Goal: Contribute content: Contribute content

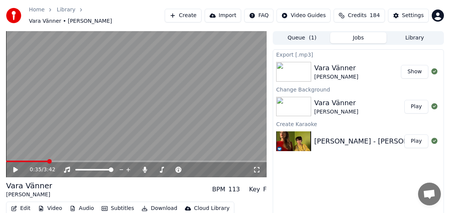
click at [10, 166] on div "0:35 / 3:42" at bounding box center [136, 170] width 254 height 8
click at [14, 168] on icon at bounding box center [15, 169] width 5 height 5
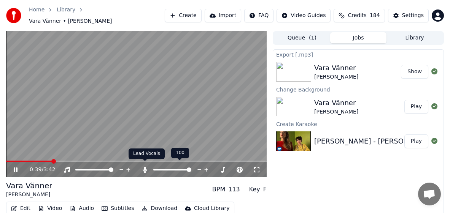
click at [146, 167] on icon at bounding box center [145, 170] width 8 height 6
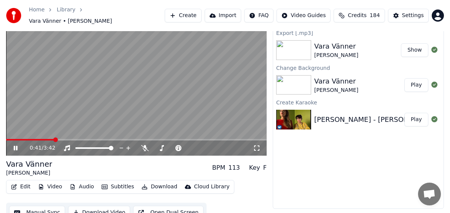
scroll to position [27, 0]
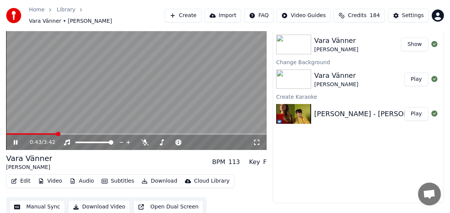
click at [163, 176] on button "Download" at bounding box center [159, 181] width 42 height 11
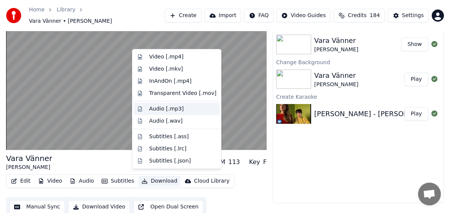
click at [185, 109] on div "Audio [.mp3]" at bounding box center [182, 109] width 67 height 8
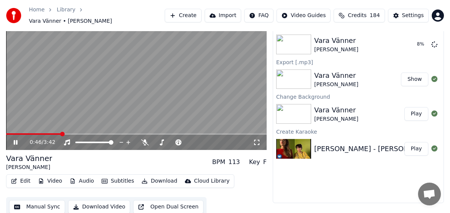
click at [16, 140] on icon at bounding box center [16, 142] width 4 height 5
click at [155, 179] on button "Download" at bounding box center [159, 181] width 42 height 11
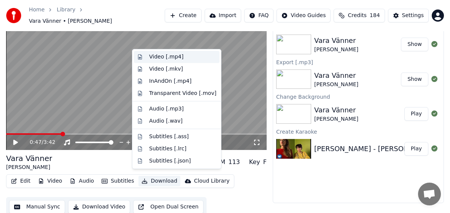
click at [190, 61] on div "Video [.mp4]" at bounding box center [177, 57] width 86 height 12
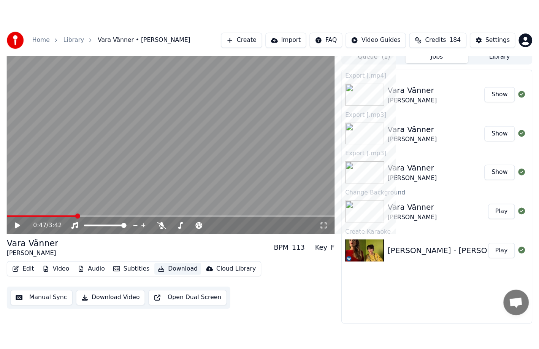
scroll to position [0, 0]
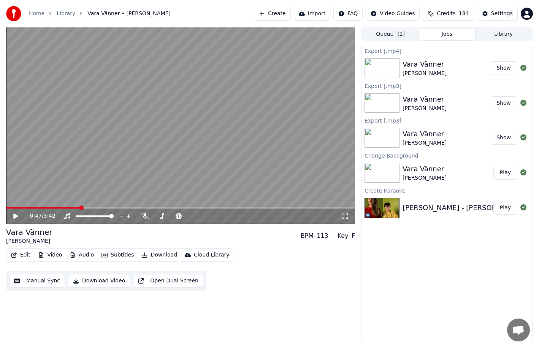
click at [291, 13] on button "Create" at bounding box center [272, 14] width 37 height 14
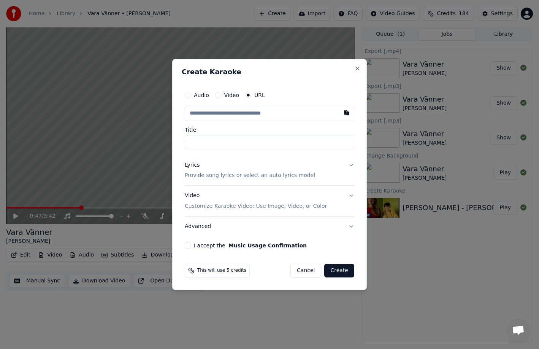
type input "**********"
click at [258, 175] on p "Provide song lyrics or select an auto lyrics model" at bounding box center [250, 176] width 130 height 8
type input "**********"
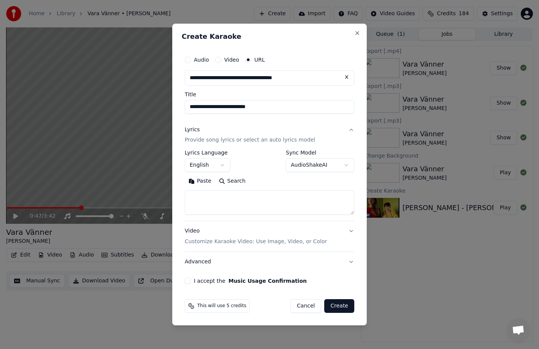
click at [224, 167] on button "English" at bounding box center [208, 166] width 46 height 14
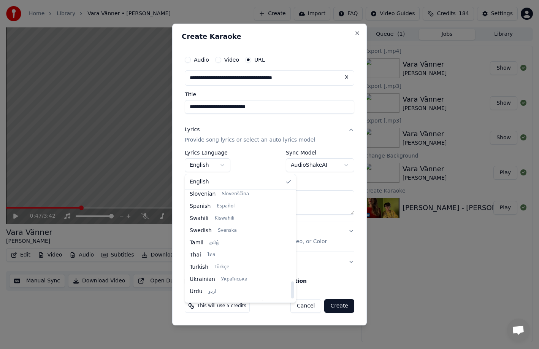
scroll to position [570, 0]
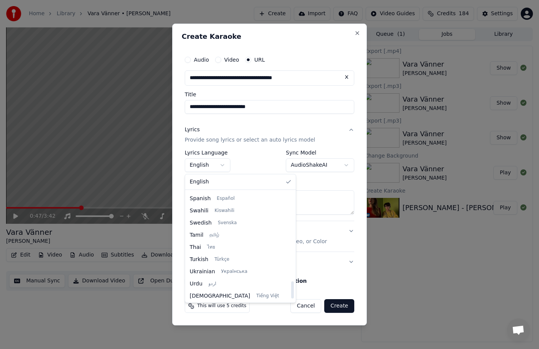
select select "**"
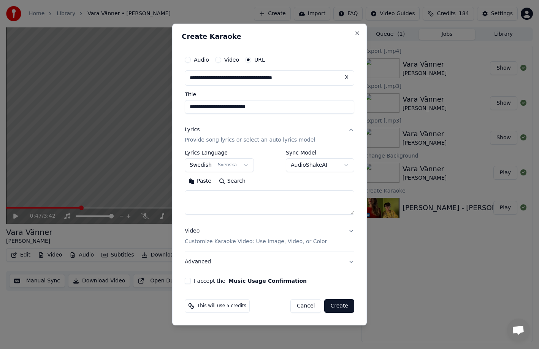
click at [244, 198] on textarea at bounding box center [270, 202] width 170 height 24
paste textarea "**********"
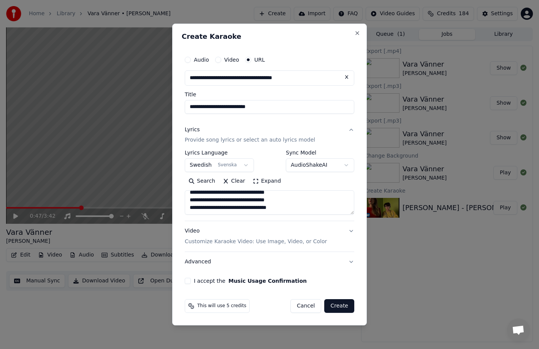
type textarea "**********"
click at [191, 206] on div "I accept the Music Usage Confirmation" at bounding box center [270, 281] width 170 height 6
click at [187, 206] on button "I accept the Music Usage Confirmation" at bounding box center [188, 281] width 6 height 6
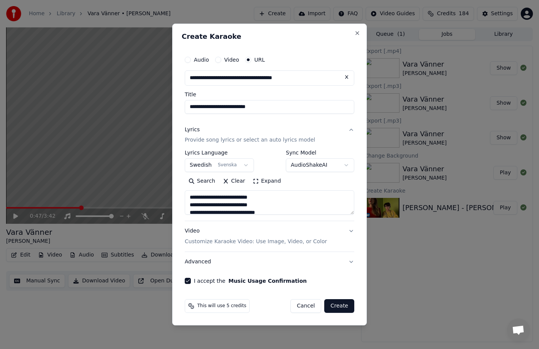
click at [291, 206] on button "Create" at bounding box center [339, 306] width 30 height 14
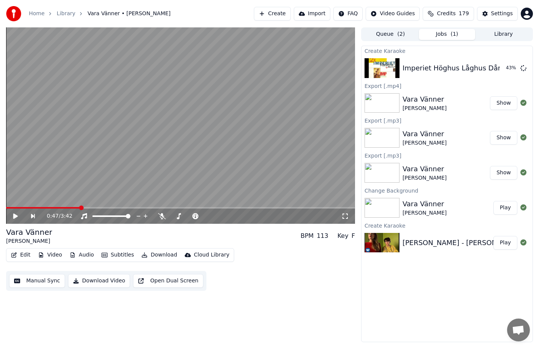
click at [291, 17] on button "Credits 179" at bounding box center [448, 14] width 51 height 14
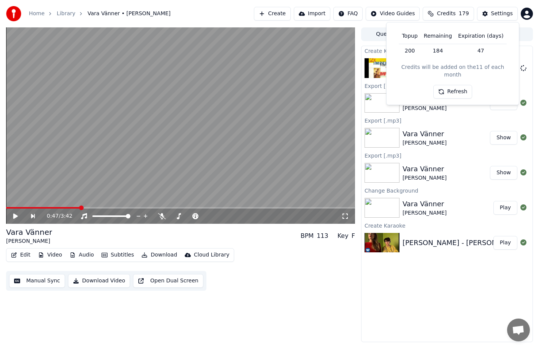
click at [291, 13] on span "Credits" at bounding box center [446, 14] width 19 height 8
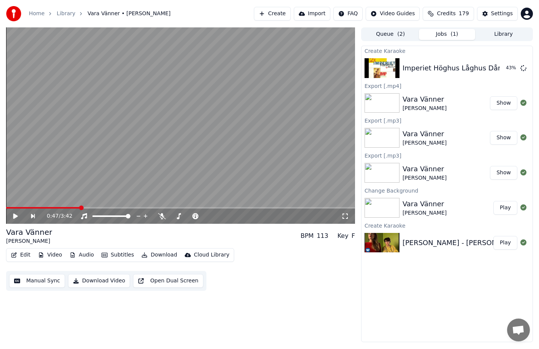
click at [291, 13] on span "Credits" at bounding box center [446, 14] width 19 height 8
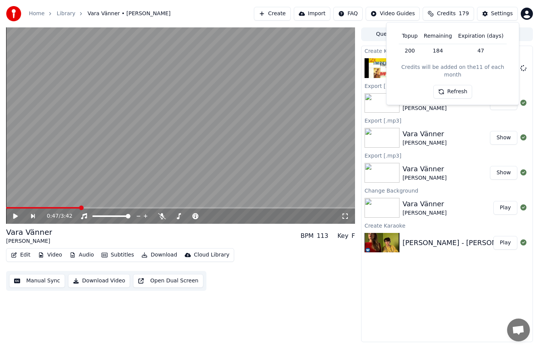
click at [291, 85] on button "Refresh" at bounding box center [452, 92] width 39 height 14
drag, startPoint x: 457, startPoint y: 85, endPoint x: 501, endPoint y: 128, distance: 61.6
click at [291, 85] on button "Refresh" at bounding box center [452, 92] width 39 height 14
click at [291, 206] on div "Create Karaoke Imperiet Höghus Låghus Dårhus Play Export [.mp4] Vara Vänner [PE…" at bounding box center [447, 194] width 172 height 296
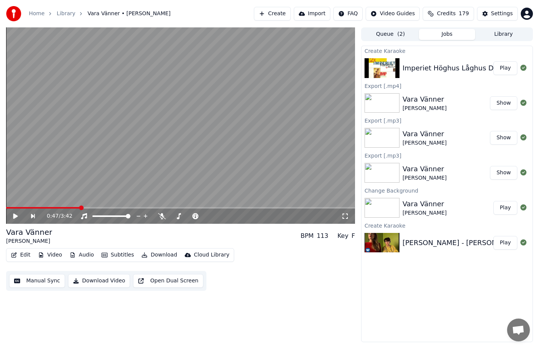
click at [291, 70] on button "Play" at bounding box center [505, 68] width 24 height 14
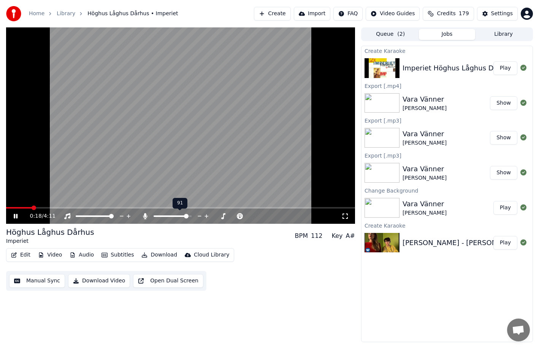
click at [188, 206] on span at bounding box center [186, 216] width 5 height 5
click at [291, 102] on button "Show" at bounding box center [503, 103] width 27 height 14
click at [291, 101] on button "Show" at bounding box center [503, 103] width 27 height 14
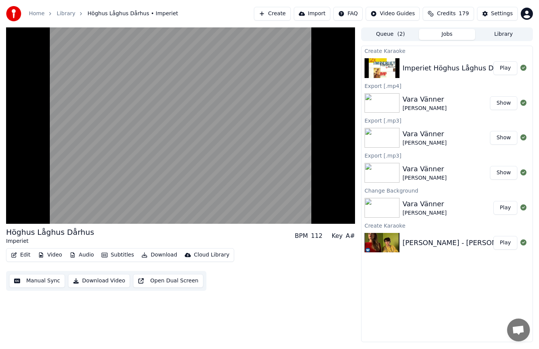
click at [291, 93] on div "Vara Vänner [PERSON_NAME] Show" at bounding box center [447, 103] width 171 height 26
click at [291, 95] on div "Vara Vänner" at bounding box center [425, 99] width 44 height 11
drag, startPoint x: 423, startPoint y: 120, endPoint x: 423, endPoint y: 143, distance: 22.8
click at [291, 121] on div "Export [.mp3]" at bounding box center [447, 120] width 171 height 9
click at [291, 206] on button "Play" at bounding box center [505, 208] width 24 height 14
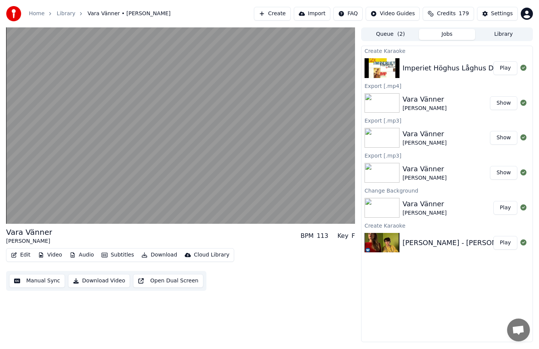
click at [291, 66] on button "Play" at bounding box center [505, 68] width 24 height 14
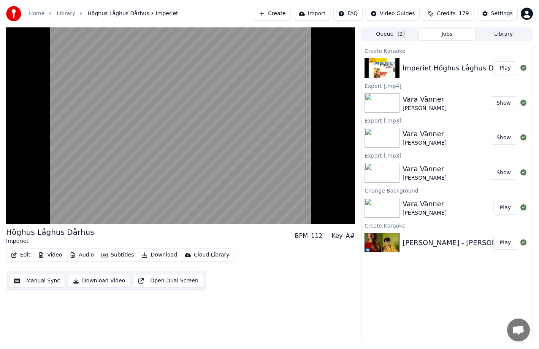
click at [28, 206] on button "Edit" at bounding box center [20, 254] width 25 height 11
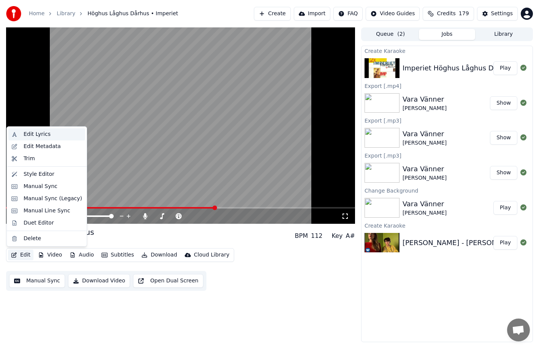
click at [56, 130] on div "Edit Lyrics" at bounding box center [53, 134] width 59 height 8
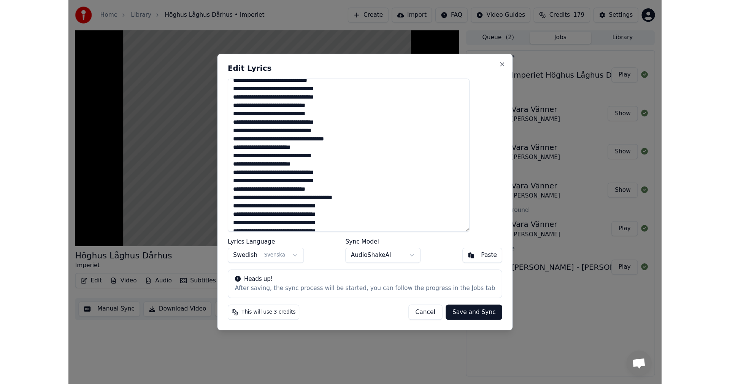
scroll to position [141, 0]
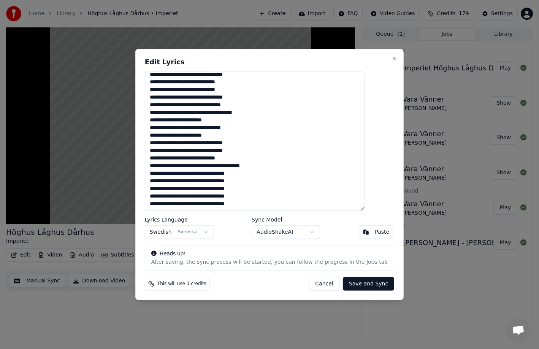
click at [172, 129] on textarea at bounding box center [255, 141] width 220 height 140
click at [291, 206] on button "Cancel" at bounding box center [324, 284] width 31 height 14
type textarea "**********"
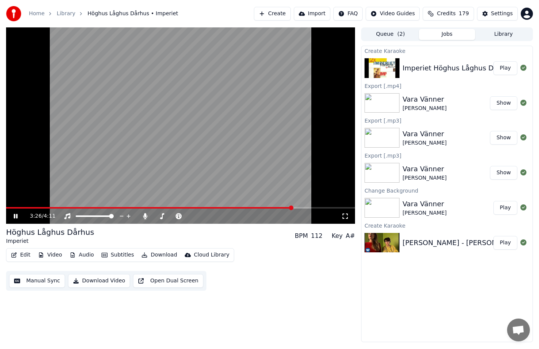
click at [24, 206] on button "Edit" at bounding box center [20, 254] width 25 height 11
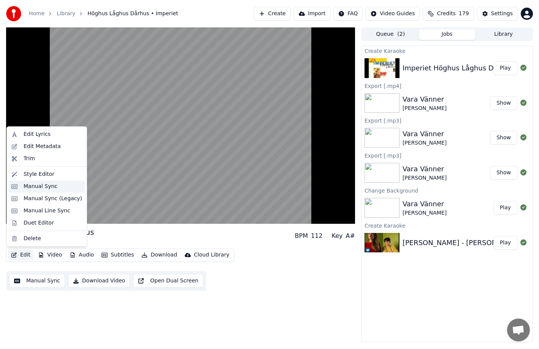
click at [48, 184] on div "Manual Sync" at bounding box center [41, 186] width 34 height 8
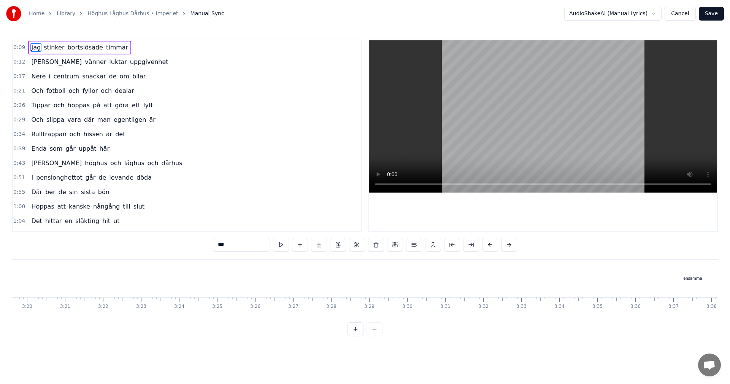
scroll to position [0, 7730]
click at [291, 206] on div "ensamma" at bounding box center [550, 278] width 1495 height 38
type input "*******"
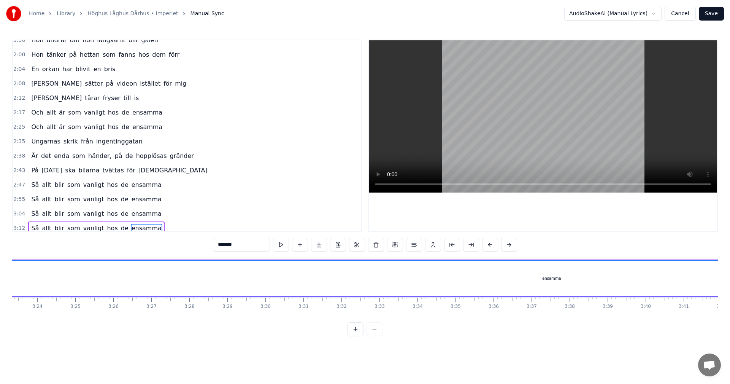
scroll to position [330, 0]
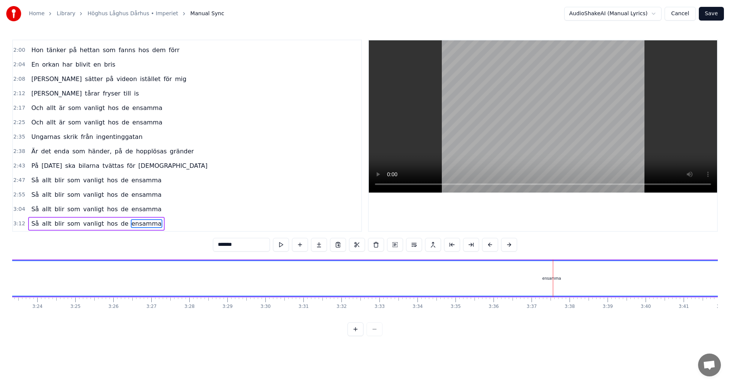
click at [291, 206] on div "ensamma" at bounding box center [551, 278] width 19 height 6
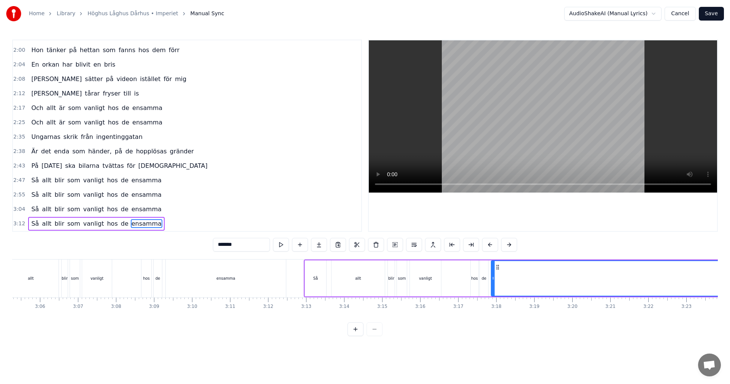
scroll to position [0, 7043]
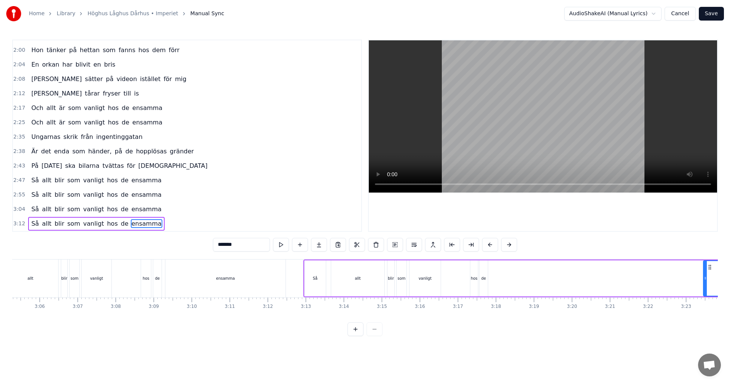
drag, startPoint x: 491, startPoint y: 278, endPoint x: 703, endPoint y: 281, distance: 211.4
click at [291, 206] on div at bounding box center [705, 278] width 3 height 35
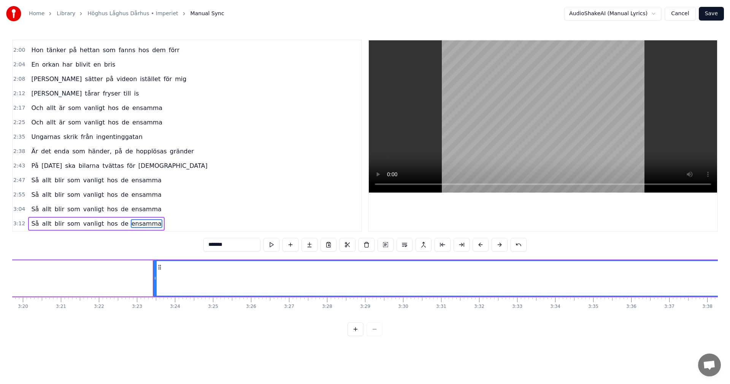
scroll to position [0, 7695]
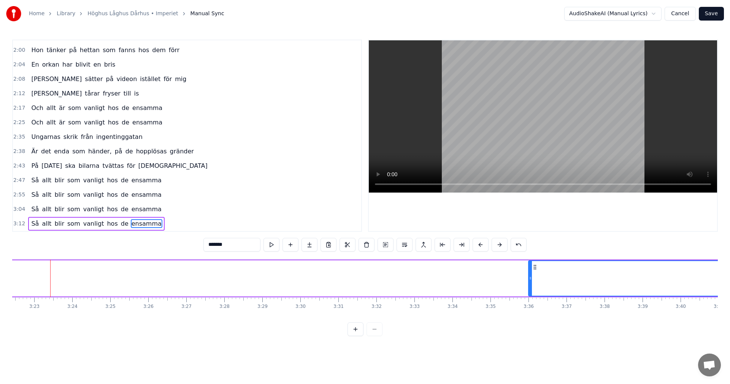
drag, startPoint x: 52, startPoint y: 279, endPoint x: 530, endPoint y: 273, distance: 477.9
click at [291, 206] on div at bounding box center [530, 278] width 3 height 35
drag, startPoint x: 589, startPoint y: 322, endPoint x: 599, endPoint y: 320, distance: 9.9
click at [291, 206] on div "0:09 Jag stinker bortslösade timmar 0:12 Mina vänner luktar uppgivenhet 0:17 Ne…" at bounding box center [365, 188] width 706 height 296
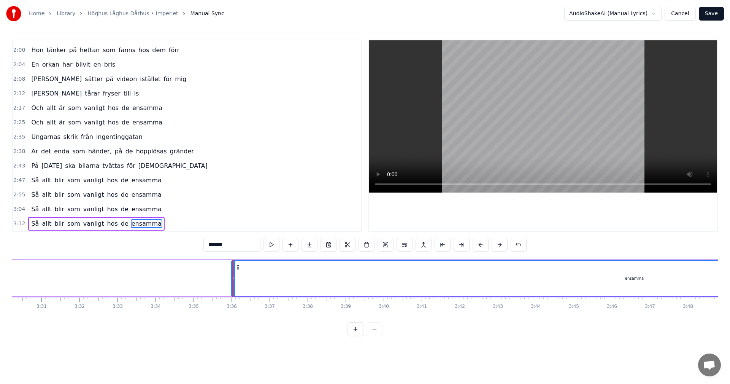
scroll to position [0, 8054]
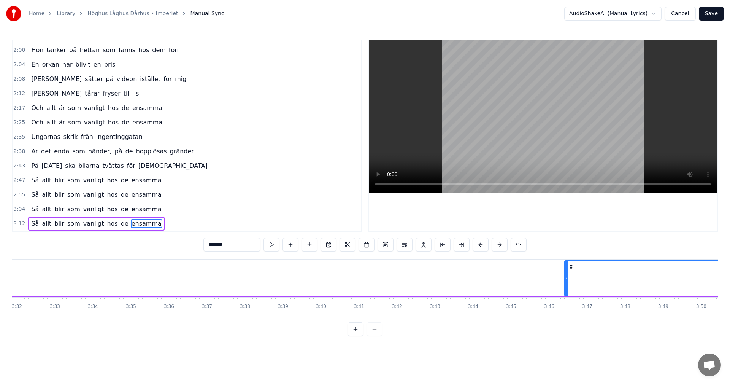
drag, startPoint x: 170, startPoint y: 279, endPoint x: 566, endPoint y: 268, distance: 395.9
click at [291, 206] on div at bounding box center [566, 278] width 3 height 35
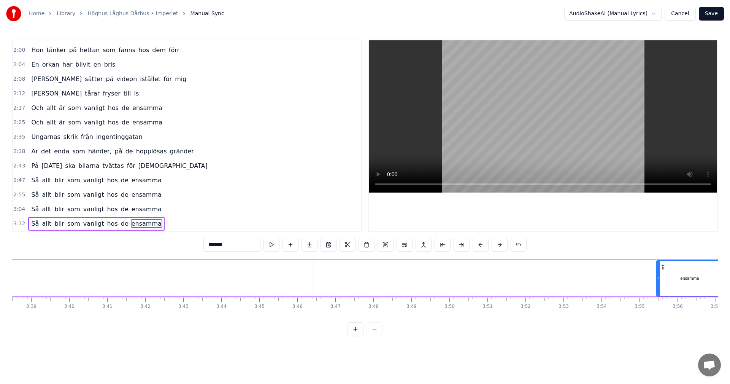
drag, startPoint x: 314, startPoint y: 279, endPoint x: 658, endPoint y: 274, distance: 343.7
click at [291, 206] on div at bounding box center [658, 278] width 3 height 35
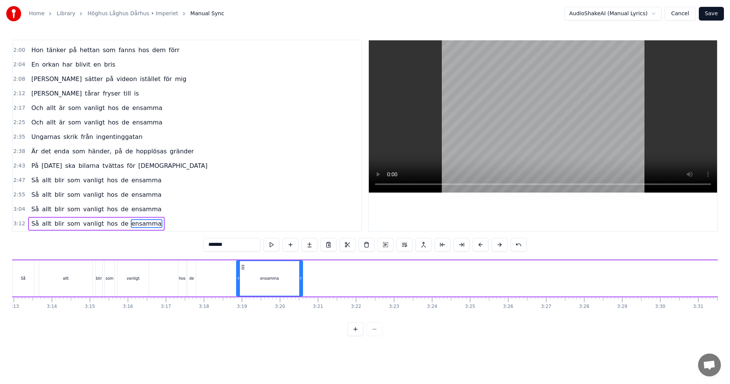
scroll to position [0, 7319]
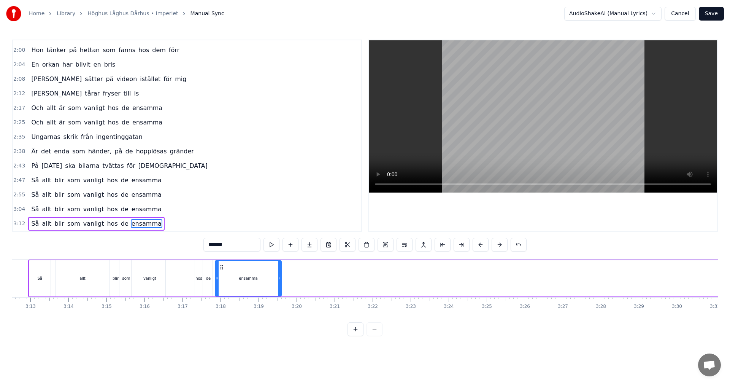
drag, startPoint x: 376, startPoint y: 265, endPoint x: 223, endPoint y: 263, distance: 153.2
click at [223, 206] on div "ensamma" at bounding box center [248, 278] width 65 height 35
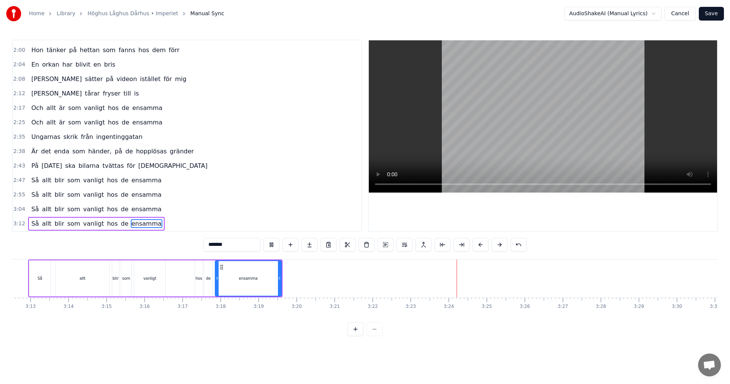
click at [291, 13] on button "Save" at bounding box center [711, 14] width 25 height 14
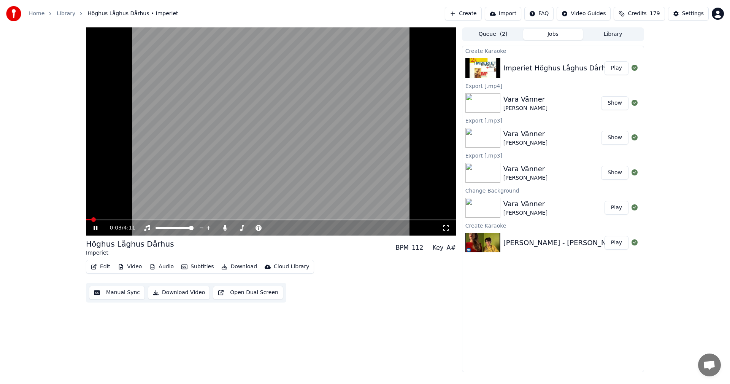
click at [95, 206] on icon at bounding box center [96, 227] width 4 height 5
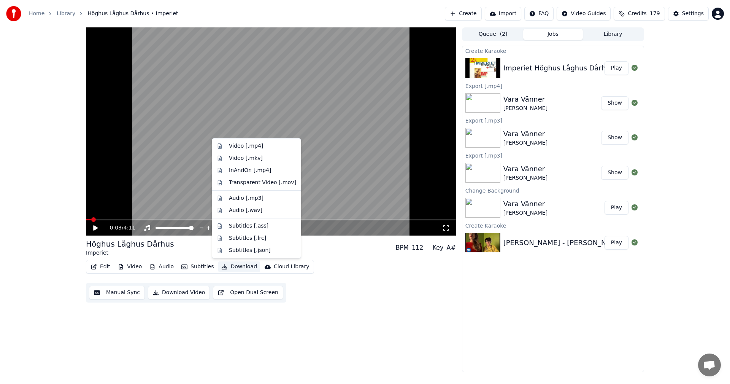
click at [243, 206] on button "Download" at bounding box center [239, 266] width 42 height 11
click at [278, 199] on div "Audio [.mp3]" at bounding box center [262, 198] width 67 height 8
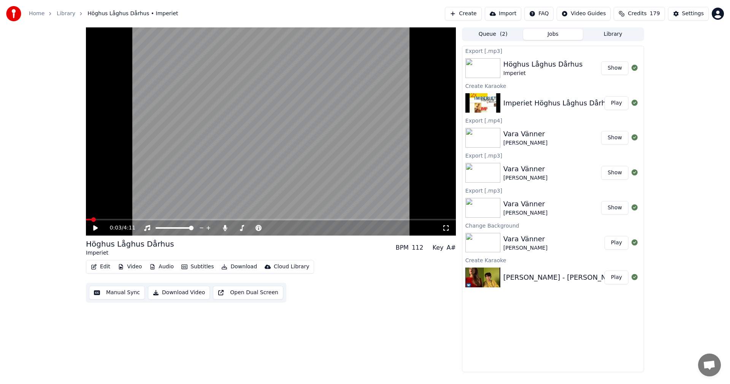
click at [291, 16] on span "179" at bounding box center [655, 14] width 10 height 8
click at [291, 86] on button "Refresh" at bounding box center [643, 92] width 39 height 14
click at [105, 206] on button "Edit" at bounding box center [100, 266] width 25 height 11
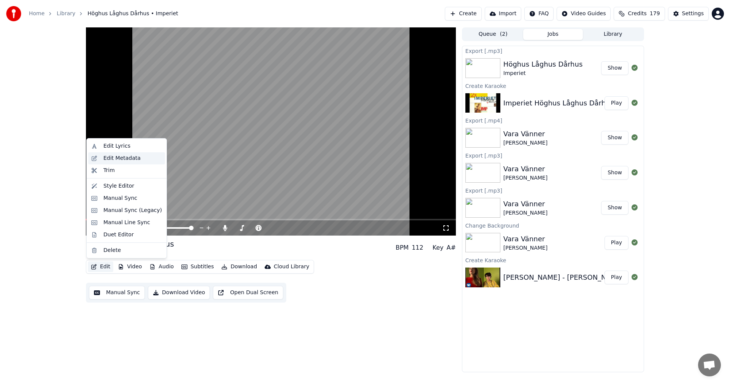
click at [137, 158] on div "Edit Metadata" at bounding box center [132, 158] width 59 height 8
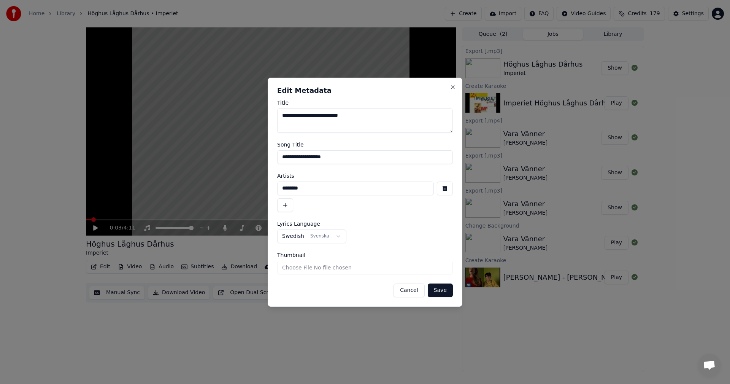
drag, startPoint x: 362, startPoint y: 159, endPoint x: 124, endPoint y: 159, distance: 237.6
click at [124, 159] on body "**********" at bounding box center [365, 192] width 730 height 384
click at [291, 190] on input "********" at bounding box center [355, 188] width 157 height 14
click at [291, 206] on button "Cancel" at bounding box center [408, 290] width 31 height 14
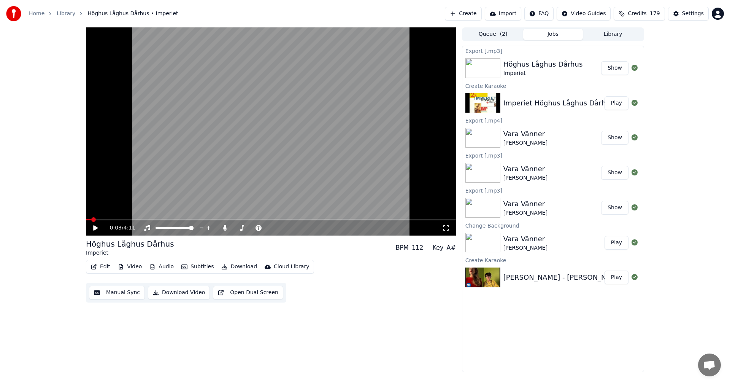
click at [102, 206] on button "Edit" at bounding box center [100, 266] width 25 height 11
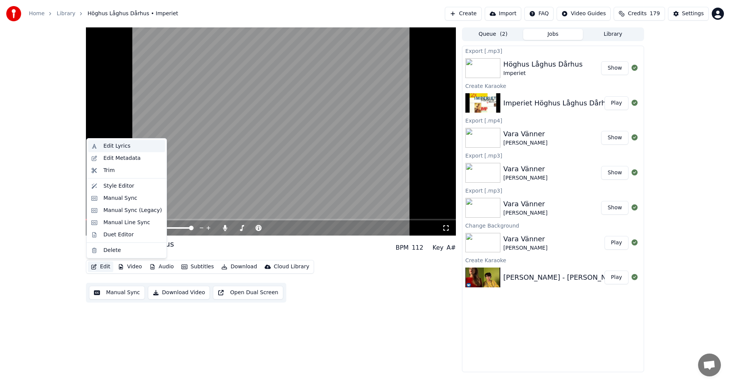
click at [126, 145] on div "Edit Lyrics" at bounding box center [116, 146] width 27 height 8
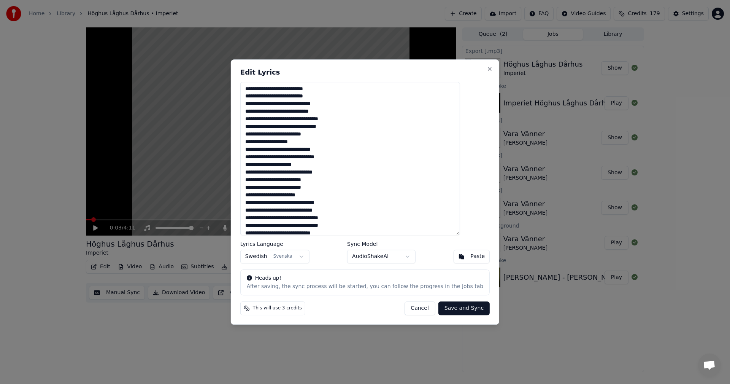
click at [291, 139] on textarea at bounding box center [350, 159] width 220 height 154
click at [291, 131] on textarea at bounding box center [350, 159] width 220 height 154
click at [291, 206] on button "Cancel" at bounding box center [419, 308] width 31 height 14
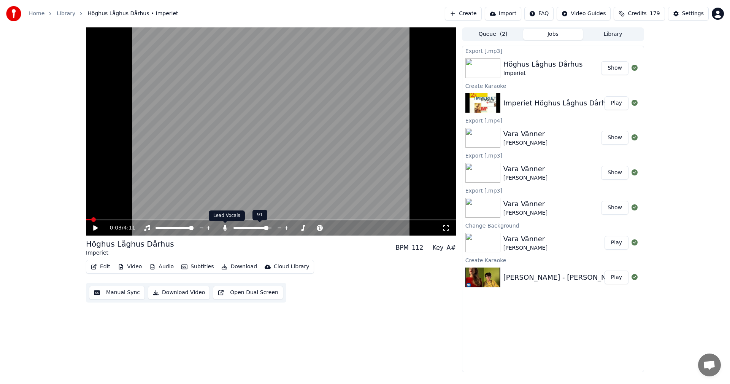
click at [228, 206] on icon at bounding box center [225, 228] width 8 height 6
click at [242, 206] on button "Download" at bounding box center [239, 266] width 42 height 11
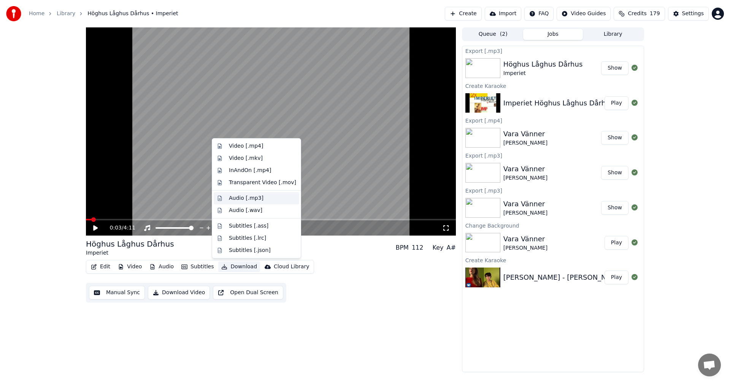
click at [271, 200] on div "Audio [.mp3]" at bounding box center [262, 198] width 67 height 8
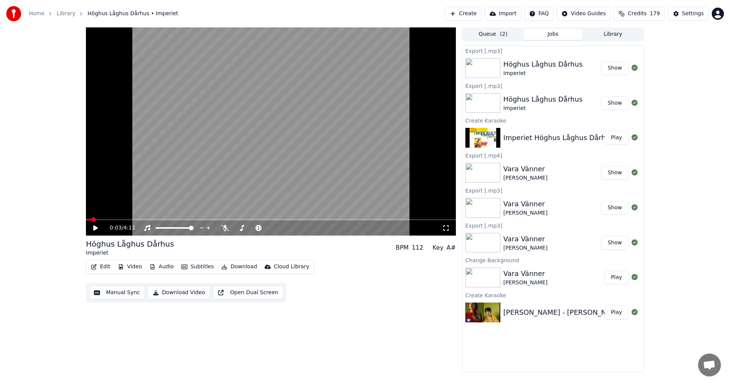
click at [291, 11] on button "Create" at bounding box center [463, 14] width 37 height 14
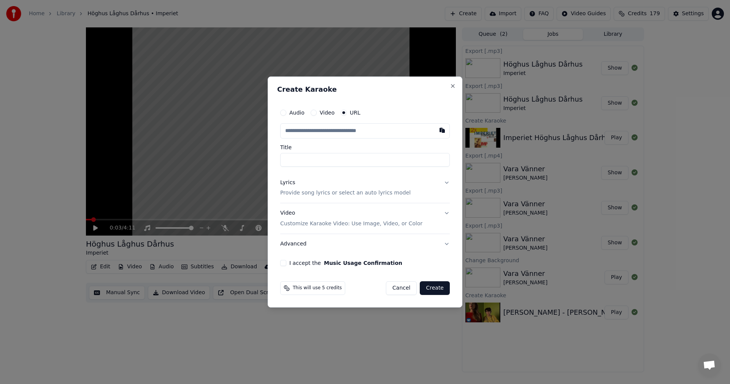
type input "**********"
click at [291, 193] on p "Provide song lyrics or select an auto lyrics model" at bounding box center [345, 193] width 130 height 8
type input "**********"
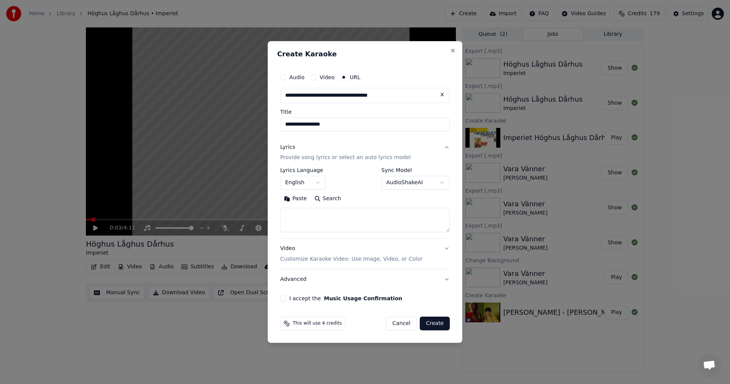
click at [291, 187] on button "English" at bounding box center [303, 183] width 46 height 14
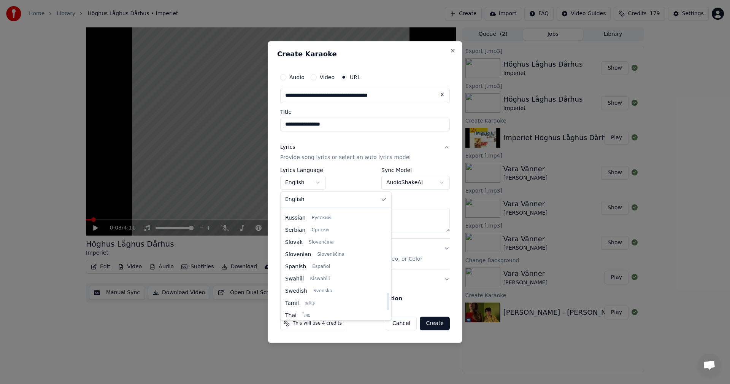
scroll to position [532, 0]
select select "**"
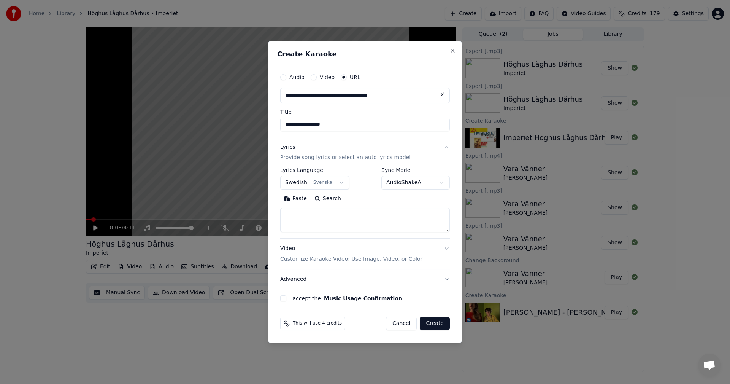
click at [291, 206] on textarea at bounding box center [365, 220] width 170 height 24
paste textarea "**********"
type textarea "**********"
click at [283, 206] on button "I accept the Music Usage Confirmation" at bounding box center [283, 298] width 6 height 6
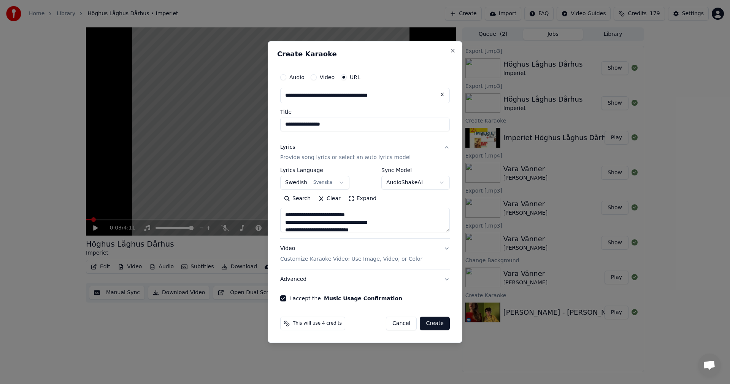
click at [291, 206] on button "Create" at bounding box center [435, 323] width 30 height 14
select select
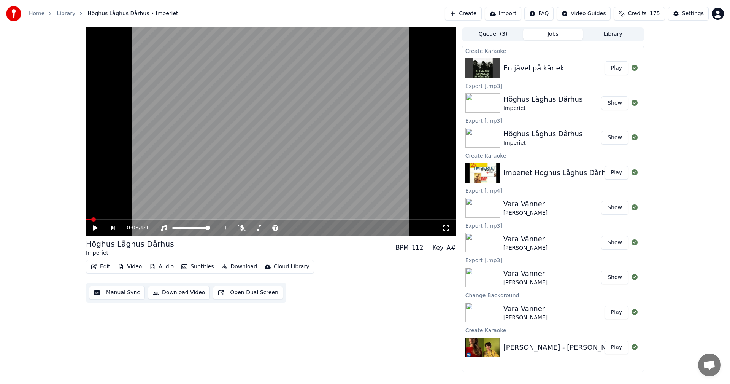
click at [291, 66] on button "Play" at bounding box center [616, 68] width 24 height 14
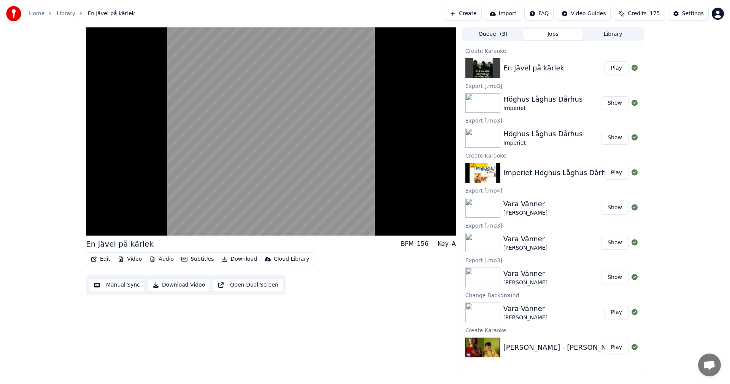
click at [51, 190] on div "En jävel på kärlek BPM 156 Key A Edit Video Audio Subtitles Download Cloud Libr…" at bounding box center [365, 199] width 730 height 344
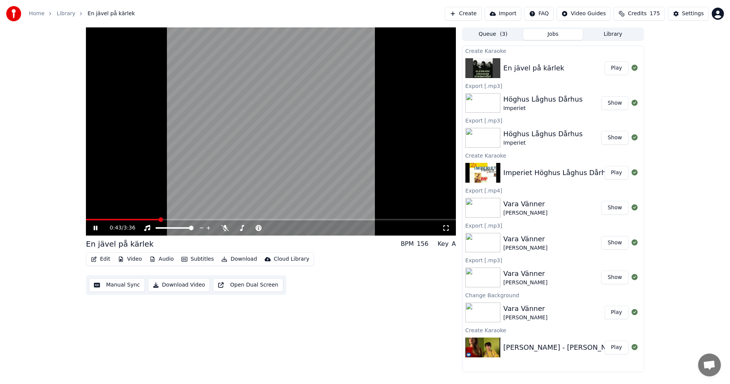
click at [143, 206] on button "Video" at bounding box center [130, 259] width 30 height 11
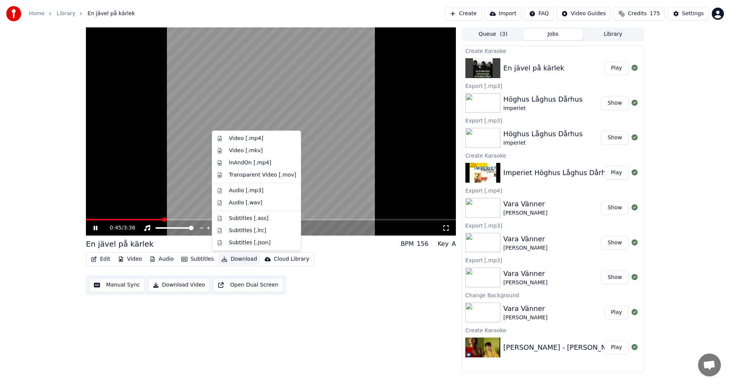
click at [268, 206] on div "0:45 / 3:36 En jävel på kärlek BPM 156 Key A Edit Video Audio Subtitles Downloa…" at bounding box center [271, 199] width 370 height 344
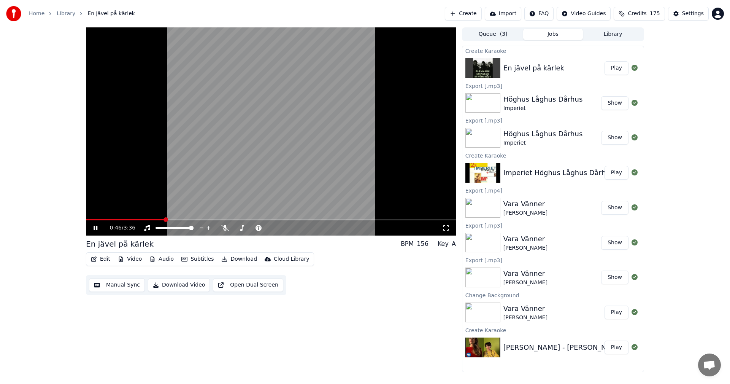
click at [133, 206] on button "Video" at bounding box center [130, 259] width 30 height 11
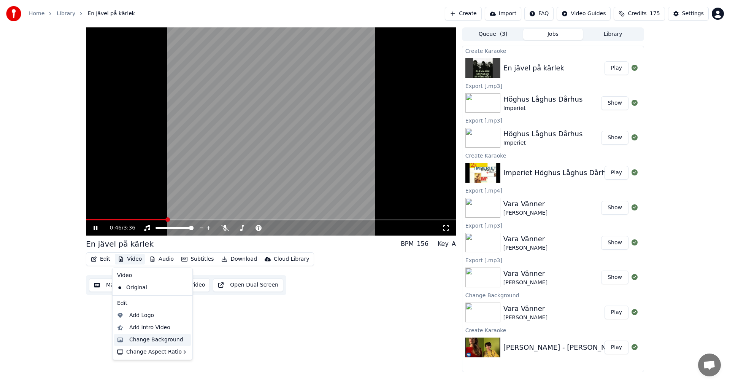
click at [161, 206] on div "Change Background" at bounding box center [156, 340] width 54 height 8
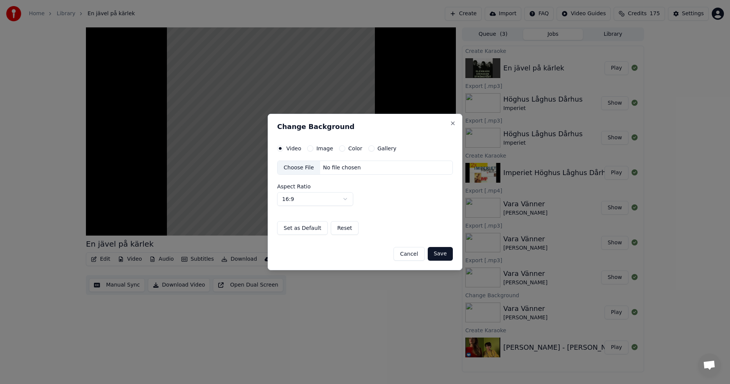
click at [291, 148] on button "Color" at bounding box center [342, 148] width 6 height 6
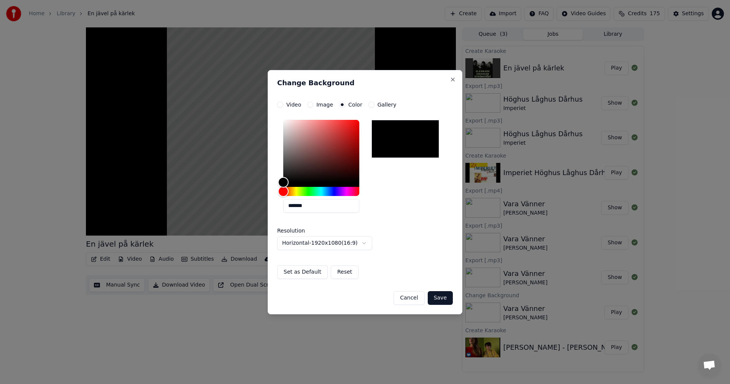
click at [291, 206] on button "Save" at bounding box center [440, 298] width 25 height 14
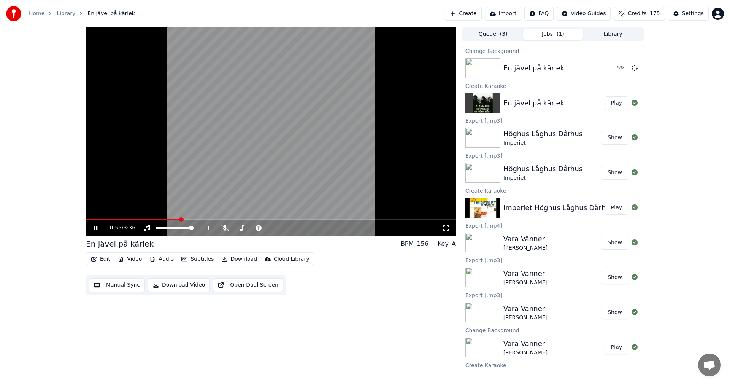
click at [97, 206] on icon at bounding box center [96, 227] width 4 height 5
click at [291, 14] on button "Create" at bounding box center [463, 14] width 37 height 14
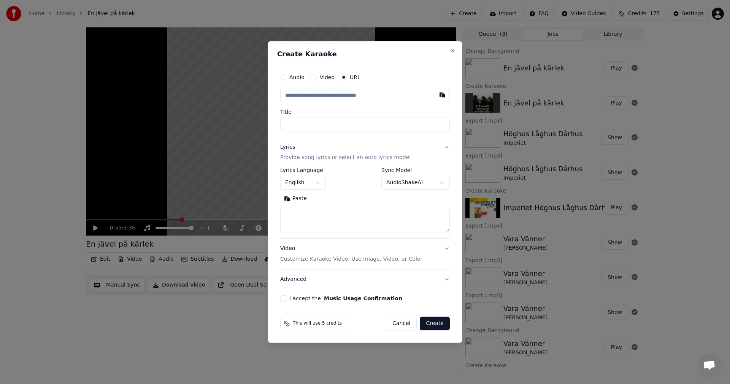
click at [291, 94] on input "text" at bounding box center [365, 95] width 170 height 15
paste input "**********"
type input "**********"
type input "********"
type input "**********"
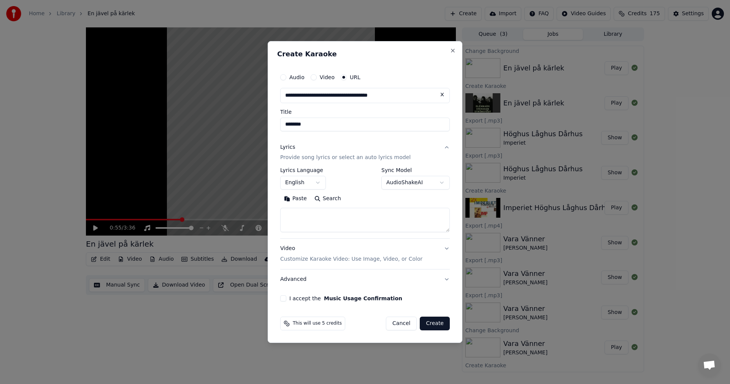
click at [291, 184] on body "**********" at bounding box center [365, 192] width 730 height 384
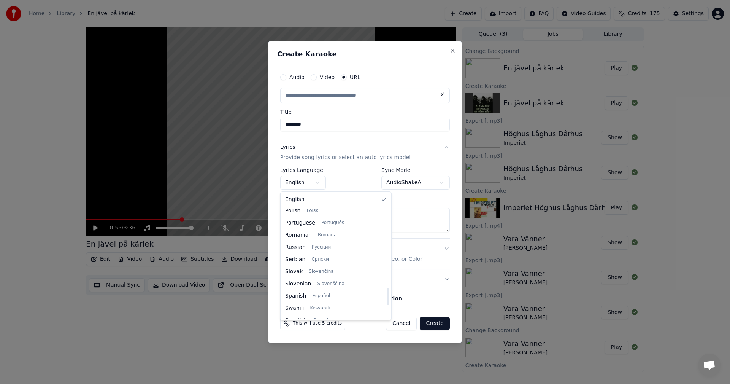
scroll to position [532, 0]
select select "**"
type input "**********"
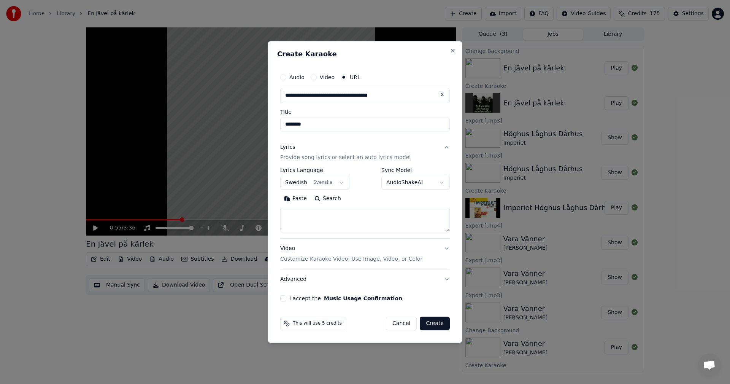
click at [291, 206] on textarea at bounding box center [365, 220] width 170 height 24
paste textarea "**********"
type textarea "**********"
drag, startPoint x: 283, startPoint y: 298, endPoint x: 308, endPoint y: 300, distance: 25.2
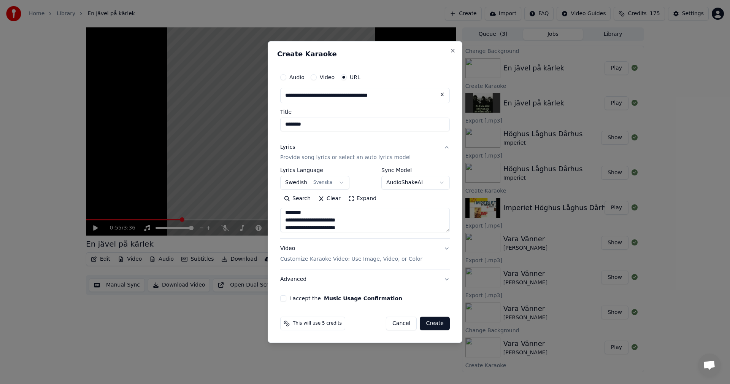
click at [283, 206] on button "I accept the Music Usage Confirmation" at bounding box center [283, 298] width 6 height 6
click at [291, 206] on button "Create" at bounding box center [435, 323] width 30 height 14
select select
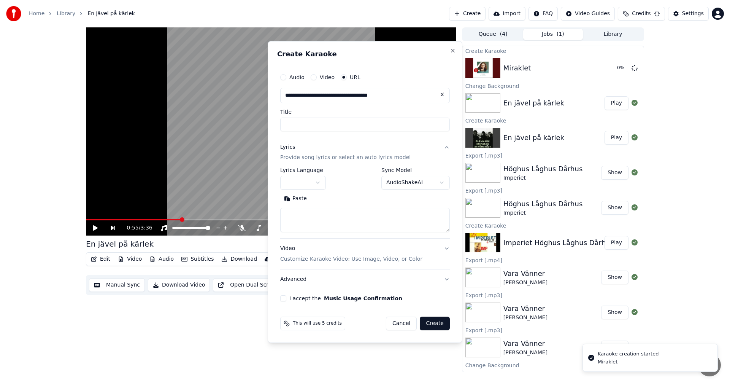
scroll to position [0, 0]
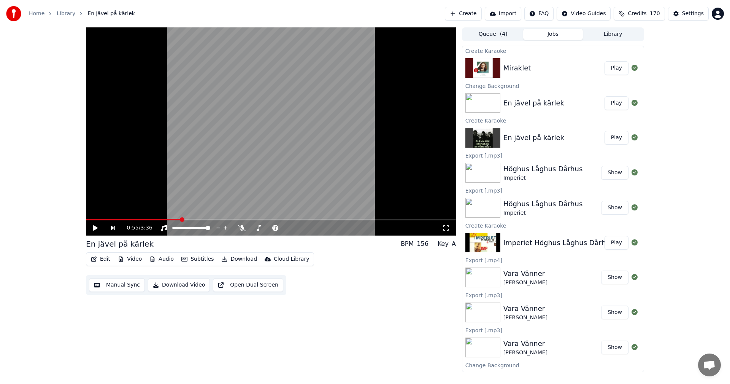
click at [291, 72] on button "Play" at bounding box center [616, 68] width 24 height 14
click at [132, 206] on button "Video" at bounding box center [130, 259] width 30 height 11
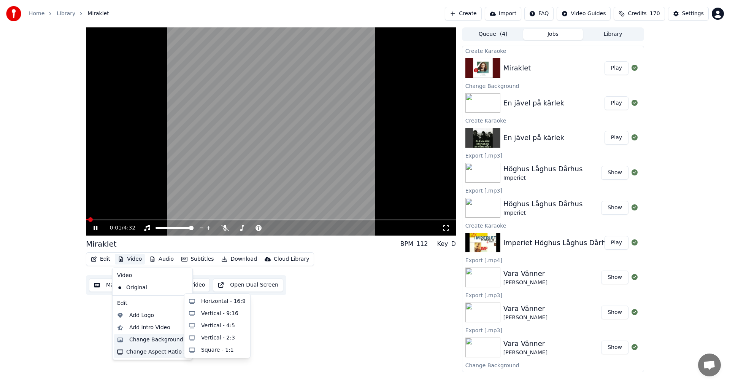
click at [153, 206] on div "Change Background" at bounding box center [156, 340] width 54 height 8
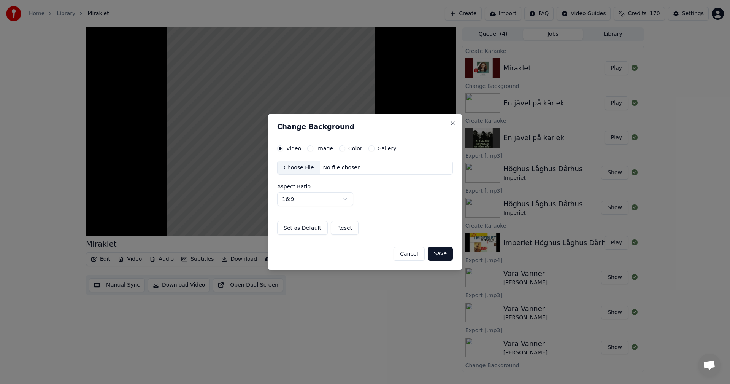
click at [291, 149] on button "Image" at bounding box center [310, 148] width 6 height 6
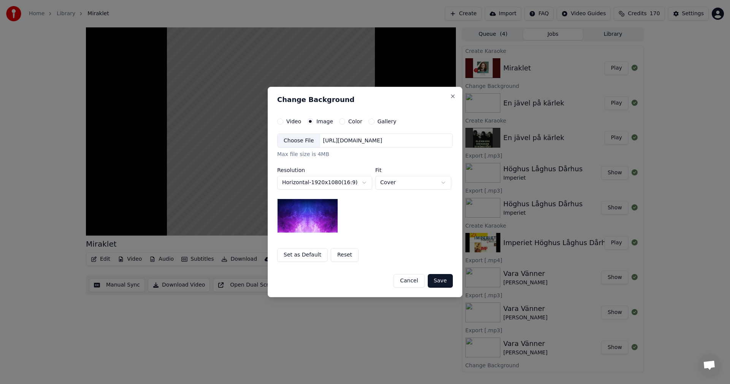
click at [291, 123] on button "Color" at bounding box center [342, 121] width 6 height 6
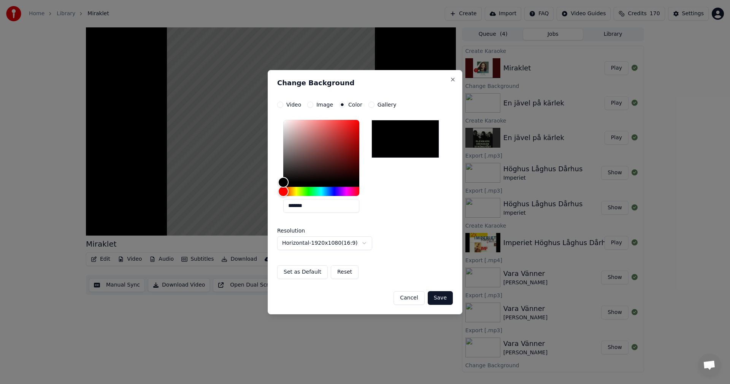
click at [291, 206] on button "Save" at bounding box center [440, 298] width 25 height 14
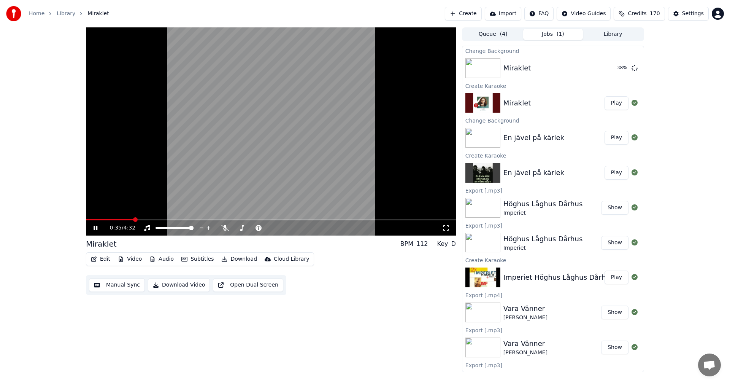
click at [117, 206] on span at bounding box center [110, 220] width 48 height 2
click at [291, 136] on button "Play" at bounding box center [616, 138] width 24 height 14
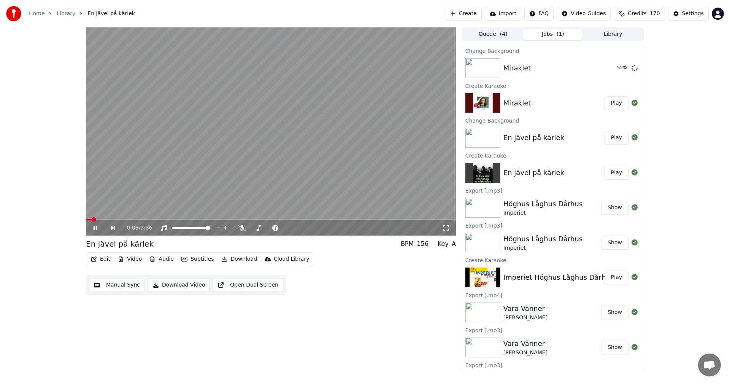
click at [97, 206] on button "Edit" at bounding box center [100, 259] width 25 height 11
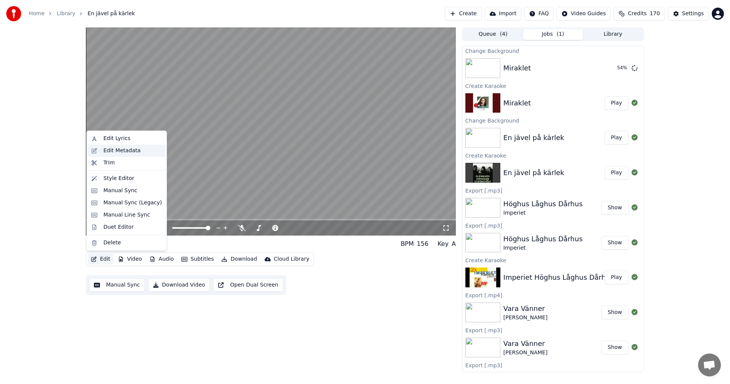
click at [142, 151] on div "Edit Metadata" at bounding box center [132, 151] width 59 height 8
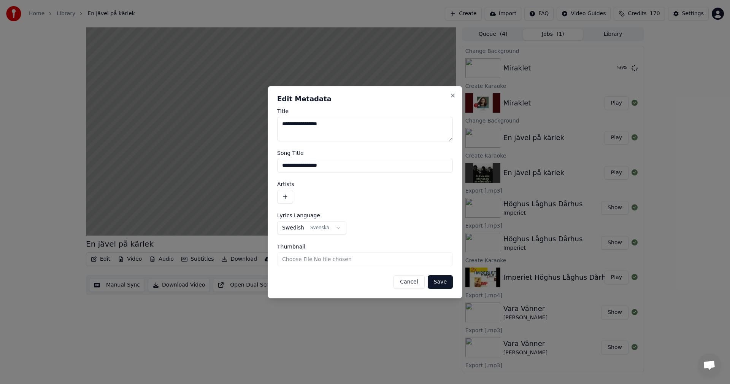
click at [285, 194] on button "button" at bounding box center [285, 197] width 16 height 14
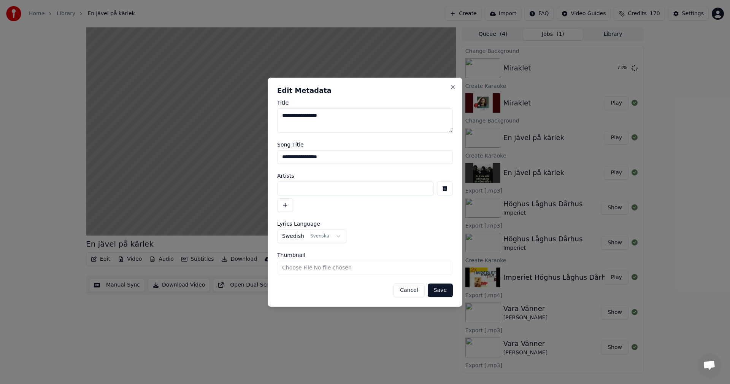
click at [291, 186] on input at bounding box center [355, 188] width 157 height 14
paste input "**********"
type input "**********"
click at [291, 206] on button "Save" at bounding box center [440, 290] width 25 height 14
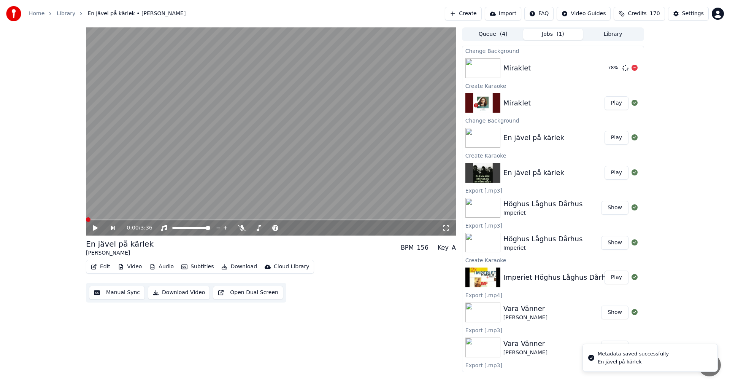
click at [291, 102] on button "Play" at bounding box center [616, 103] width 24 height 14
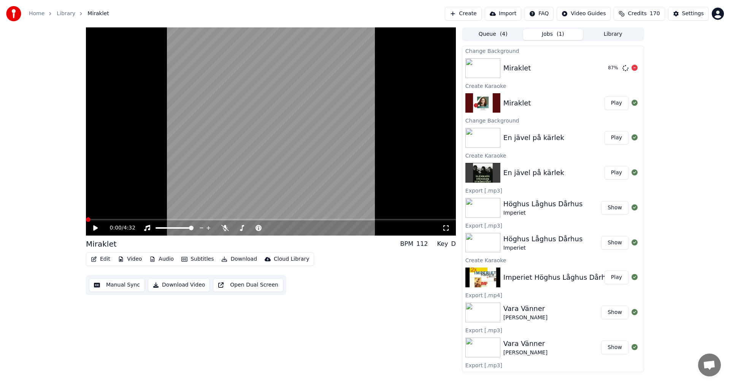
click at [103, 206] on button "Edit" at bounding box center [100, 259] width 25 height 11
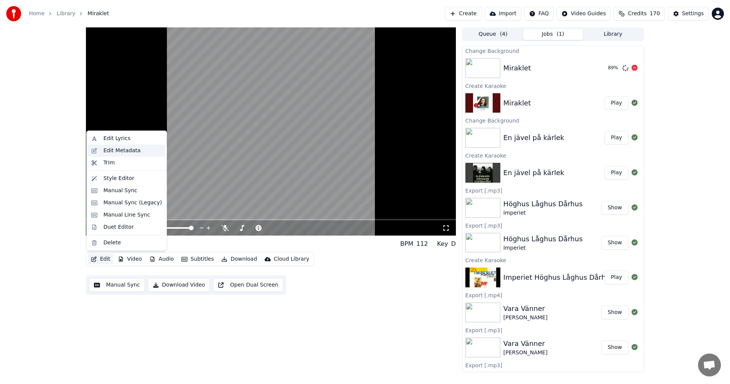
click at [133, 152] on div "Edit Metadata" at bounding box center [121, 151] width 37 height 8
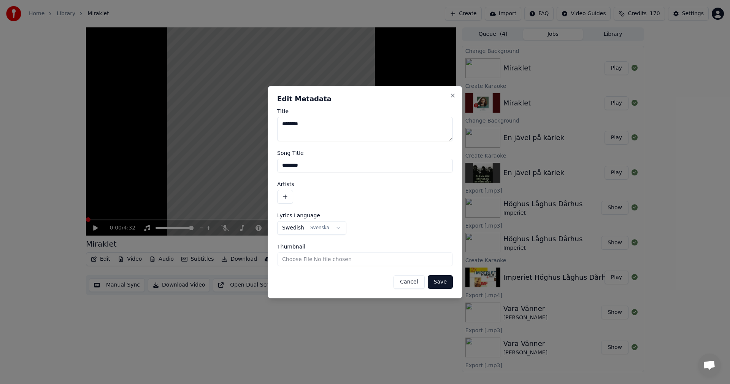
click at [287, 197] on button "button" at bounding box center [285, 197] width 16 height 14
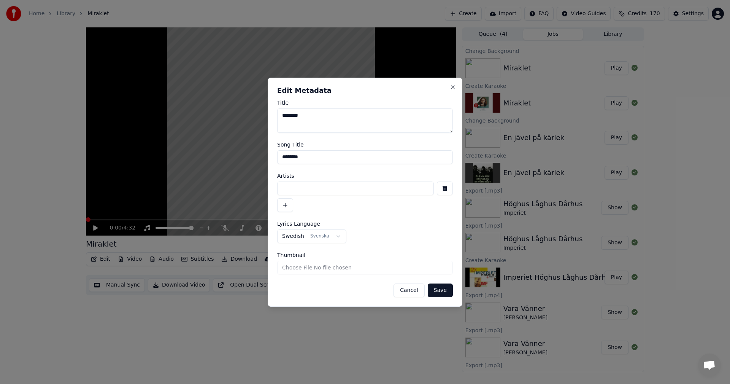
click at [291, 192] on input at bounding box center [355, 188] width 157 height 14
paste input "**********"
type input "**********"
click at [291, 206] on button "Save" at bounding box center [440, 290] width 25 height 14
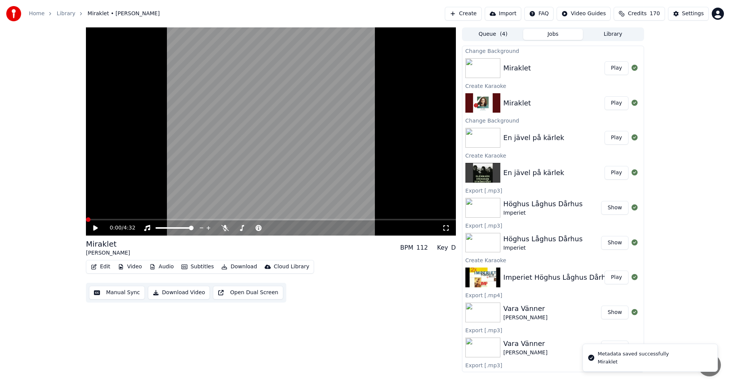
click at [291, 136] on button "Play" at bounding box center [616, 138] width 24 height 14
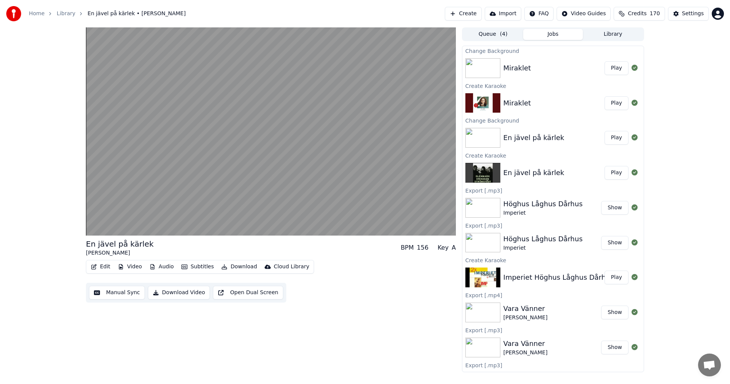
click at [291, 71] on button "Play" at bounding box center [616, 68] width 24 height 14
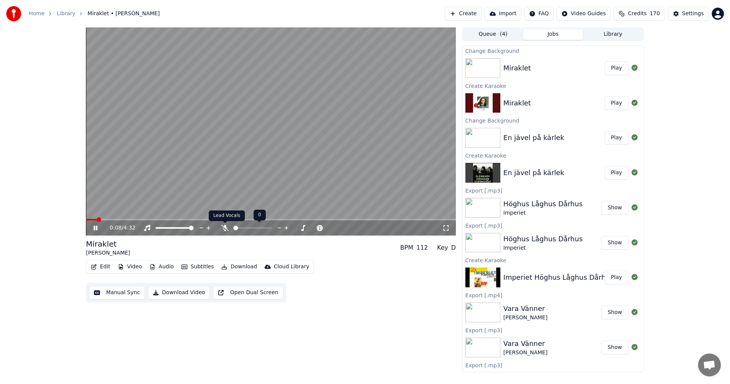
click at [227, 206] on icon at bounding box center [225, 228] width 8 height 6
drag, startPoint x: 94, startPoint y: 228, endPoint x: 101, endPoint y: 230, distance: 7.1
click at [94, 206] on icon at bounding box center [95, 227] width 5 height 5
click at [291, 206] on span at bounding box center [271, 220] width 370 height 2
click at [226, 206] on icon at bounding box center [225, 228] width 4 height 6
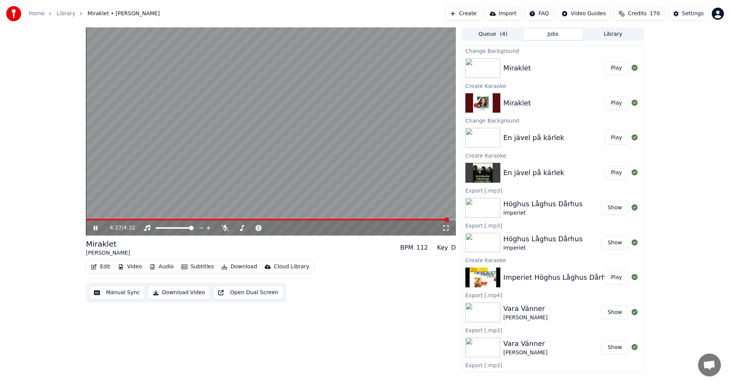
click at [96, 206] on icon at bounding box center [96, 227] width 4 height 5
click at [291, 13] on button "Create" at bounding box center [463, 14] width 37 height 14
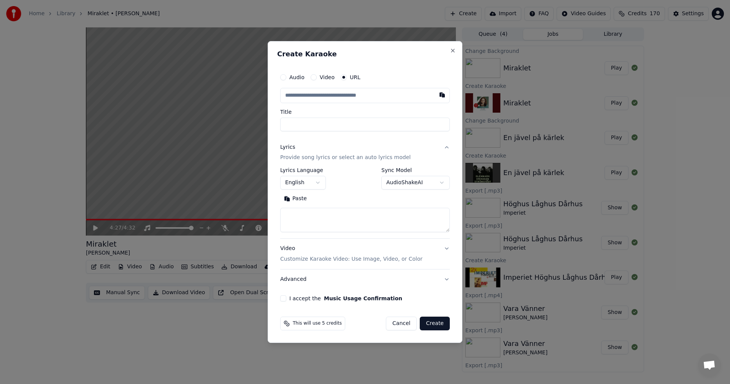
click at [291, 124] on input "Title" at bounding box center [365, 124] width 170 height 14
click at [291, 97] on input "text" at bounding box center [365, 95] width 170 height 15
paste input "**********"
type input "**********"
type input "*****"
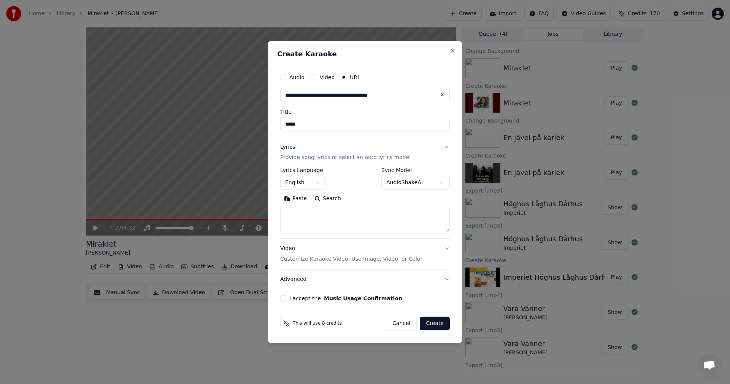
type input "**********"
click at [291, 183] on button "English" at bounding box center [303, 183] width 46 height 14
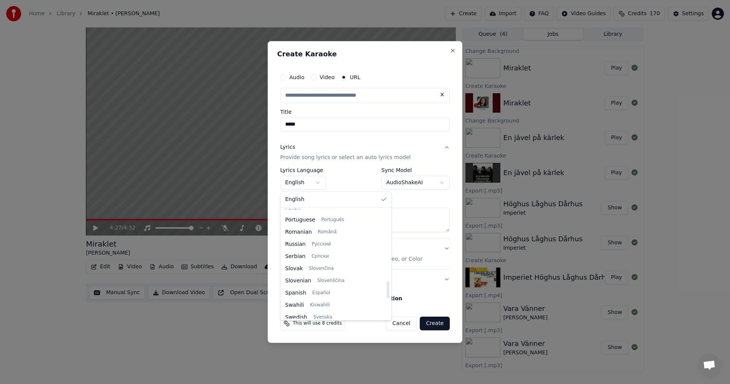
scroll to position [494, 0]
select select "**"
type input "**********"
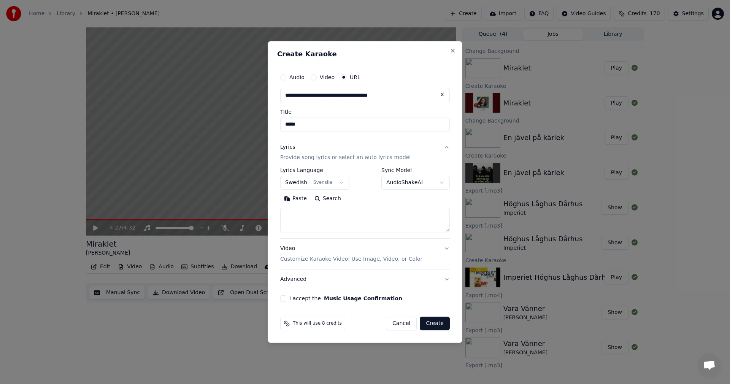
click at [291, 206] on textarea at bounding box center [365, 220] width 170 height 24
paste textarea "**********"
type textarea "**********"
click at [283, 206] on button "I accept the Music Usage Confirmation" at bounding box center [283, 298] width 6 height 6
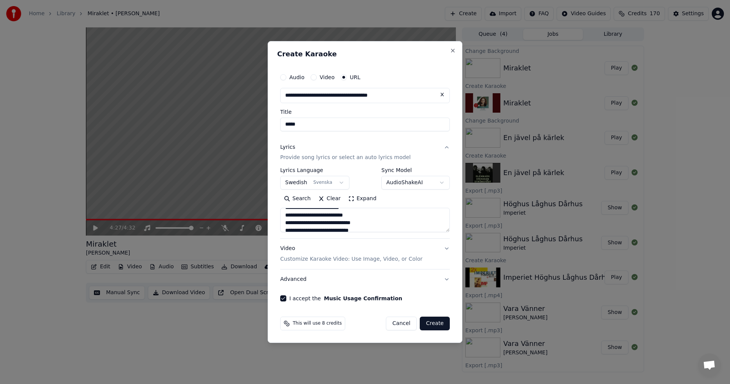
scroll to position [0, 0]
click at [291, 206] on button "Create" at bounding box center [435, 323] width 30 height 14
select select
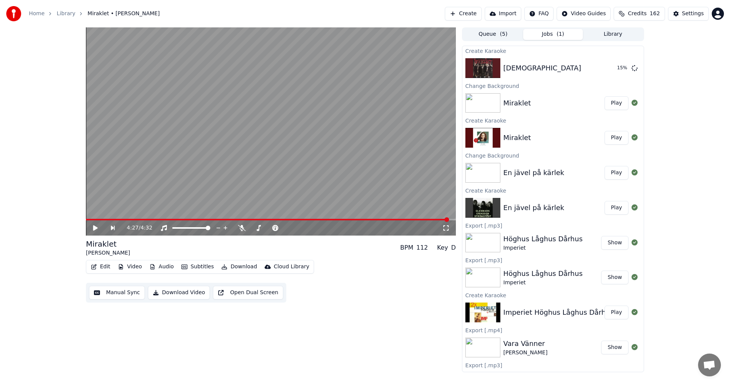
click at [291, 14] on span "Credits" at bounding box center [637, 14] width 19 height 8
click at [291, 87] on button "Refresh" at bounding box center [643, 92] width 39 height 14
click at [291, 130] on div "4:27 / 4:32 Miraklet [PERSON_NAME] BPM 112 Key D Edit Video Audio Subtitles Dow…" at bounding box center [365, 199] width 730 height 344
click at [291, 12] on button "Create" at bounding box center [463, 14] width 37 height 14
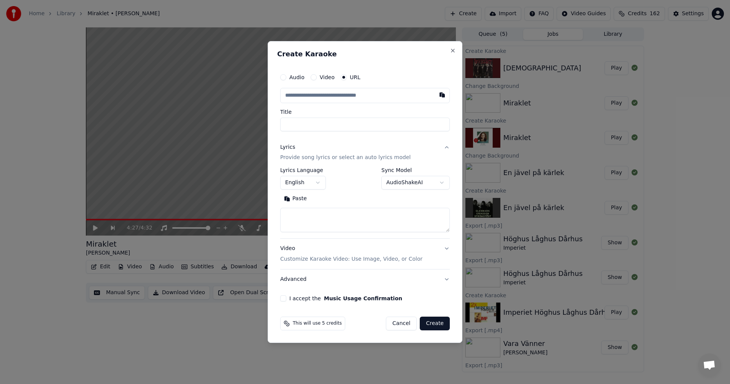
click at [291, 93] on input "text" at bounding box center [365, 95] width 170 height 15
paste input "**********"
type input "**********"
click at [291, 128] on input "Title" at bounding box center [365, 124] width 170 height 14
drag, startPoint x: 339, startPoint y: 93, endPoint x: 354, endPoint y: 97, distance: 16.0
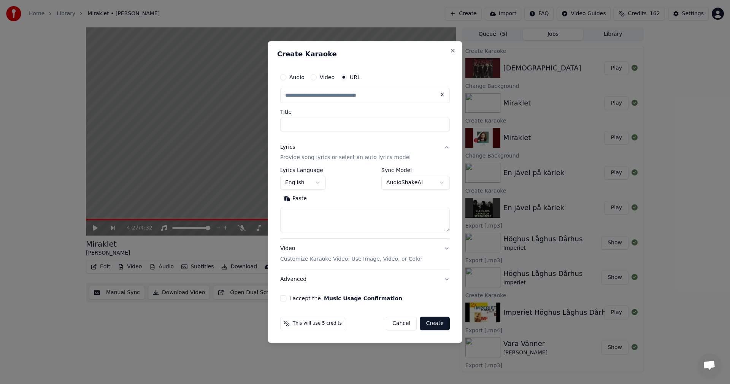
click at [291, 93] on input "text" at bounding box center [365, 95] width 170 height 15
click at [291, 98] on input "text" at bounding box center [365, 95] width 170 height 15
paste input "**********"
type input "**********"
click at [291, 183] on button "English" at bounding box center [303, 183] width 46 height 14
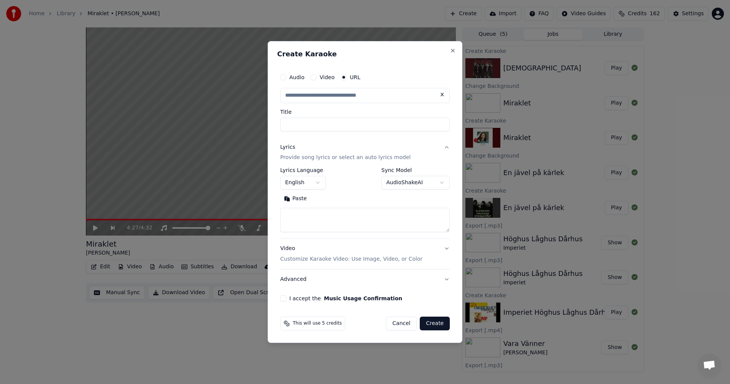
drag, startPoint x: 387, startPoint y: 101, endPoint x: 390, endPoint y: 100, distance: 3.9
click at [291, 101] on body "**********" at bounding box center [365, 192] width 730 height 384
click at [291, 50] on button "Close" at bounding box center [453, 51] width 6 height 6
type input "**********"
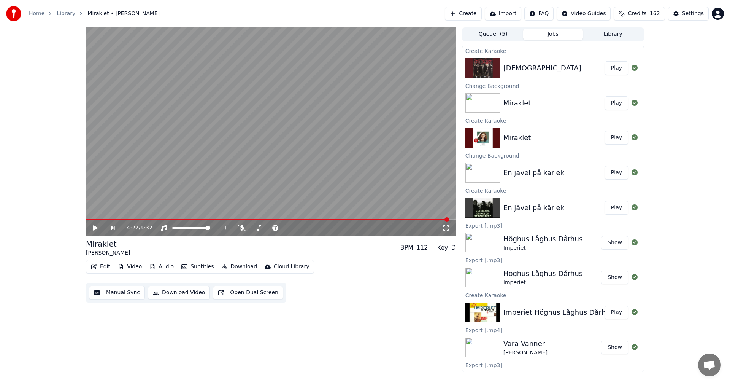
click at [291, 13] on button "Create" at bounding box center [463, 14] width 37 height 14
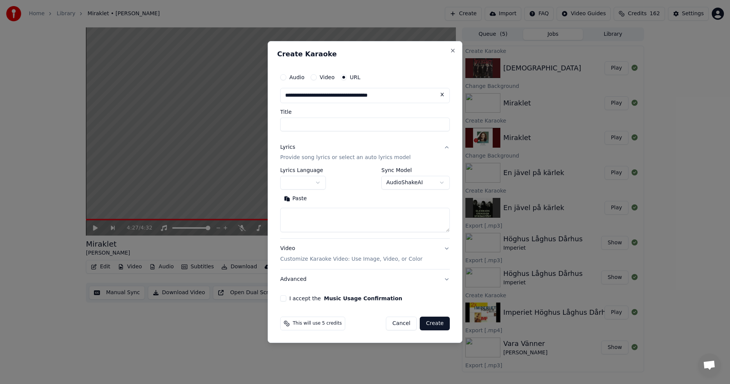
type input "**********"
click at [291, 181] on button "button" at bounding box center [303, 183] width 46 height 14
drag, startPoint x: 285, startPoint y: 77, endPoint x: 322, endPoint y: 77, distance: 37.3
click at [285, 77] on button "Audio" at bounding box center [283, 77] width 6 height 6
click at [291, 78] on button "URL" at bounding box center [344, 78] width 6 height 6
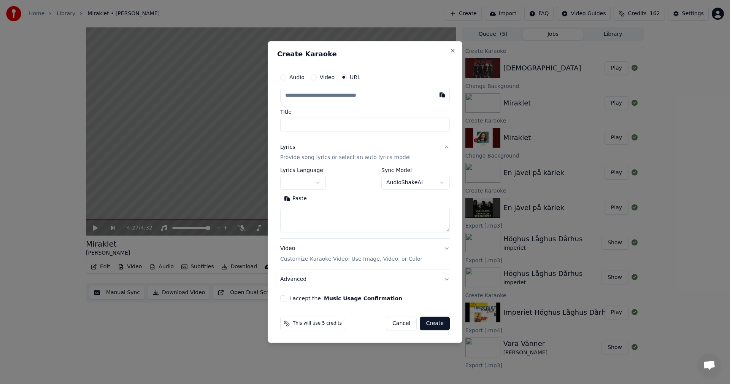
click at [291, 97] on input "text" at bounding box center [365, 95] width 170 height 15
paste input "**********"
type input "**********"
click at [291, 206] on textarea at bounding box center [365, 220] width 170 height 24
click at [291, 50] on div "**********" at bounding box center [365, 192] width 195 height 302
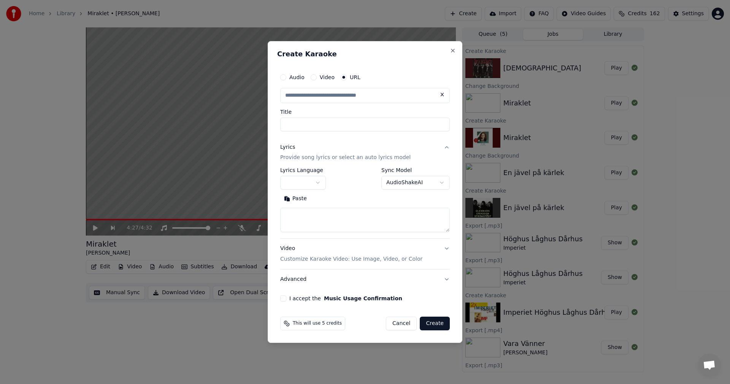
click at [291, 206] on button "Cancel" at bounding box center [401, 323] width 31 height 14
type input "**********"
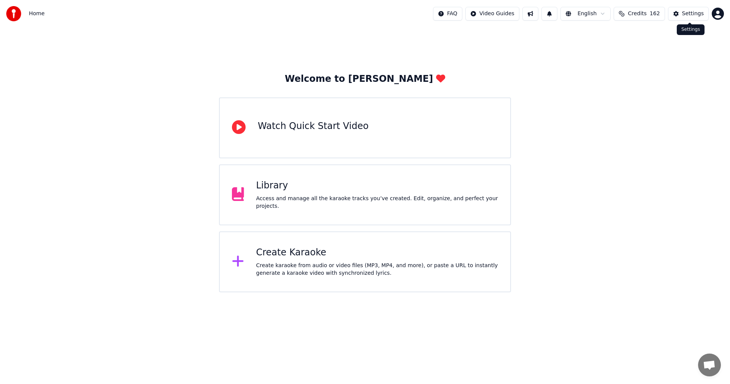
click at [652, 5] on div "Home FAQ Video Guides English Credits 162 Settings" at bounding box center [365, 13] width 730 height 27
click at [651, 11] on button "Credits 162" at bounding box center [639, 14] width 51 height 14
click at [335, 187] on div "Library" at bounding box center [377, 185] width 242 height 12
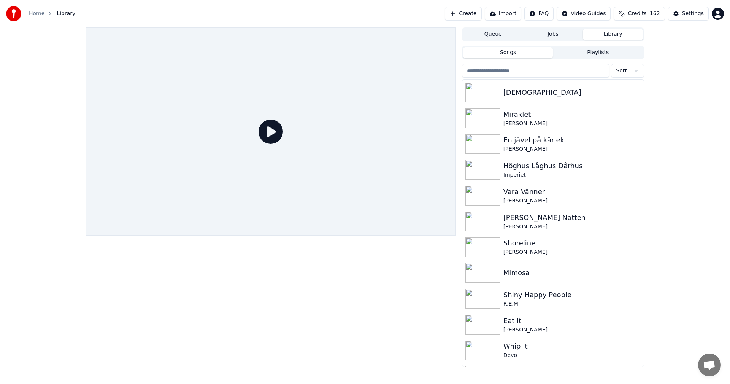
click at [481, 13] on button "Create" at bounding box center [463, 14] width 37 height 14
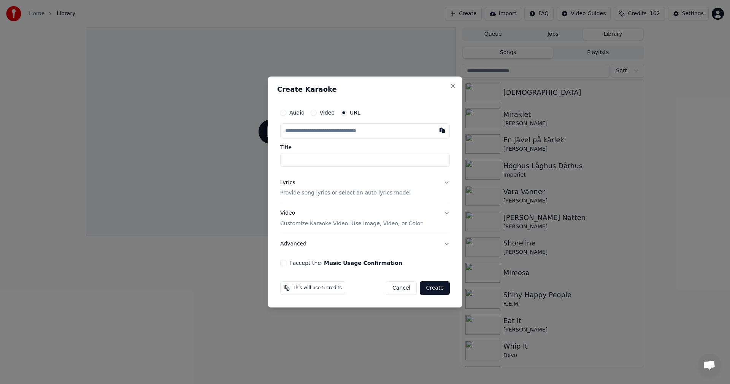
type input "**********"
click at [299, 186] on div "Lyrics Provide song lyrics or select an auto lyrics model" at bounding box center [345, 188] width 130 height 18
type input "**********"
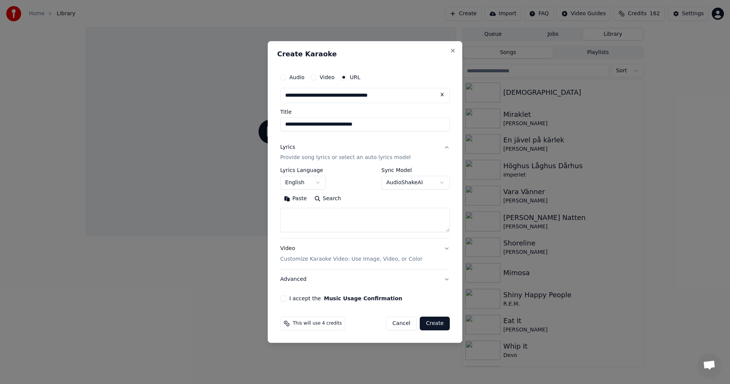
click at [317, 183] on button "English" at bounding box center [303, 183] width 46 height 14
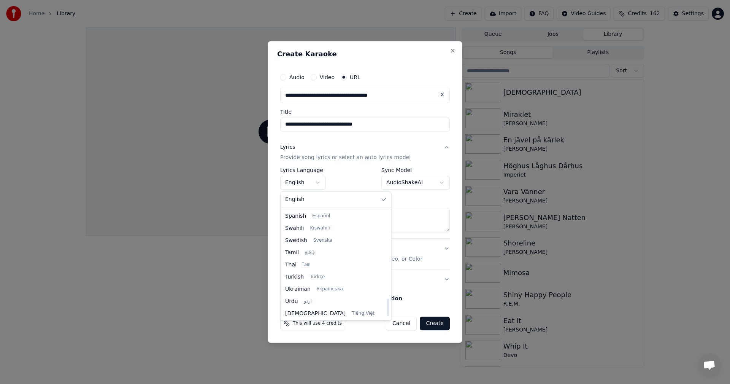
scroll to position [584, 0]
select select "**"
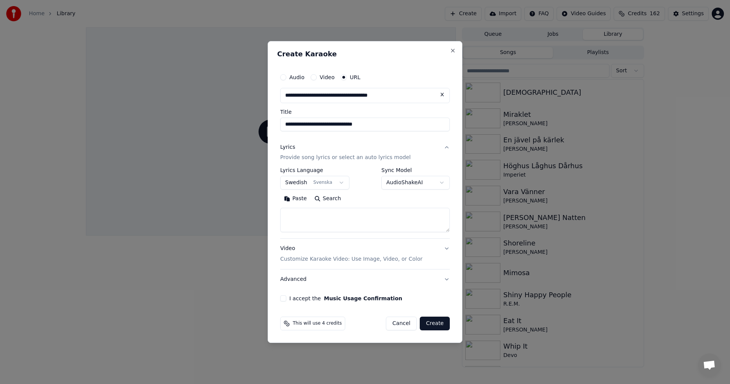
click at [399, 211] on textarea at bounding box center [365, 220] width 170 height 24
paste textarea "**********"
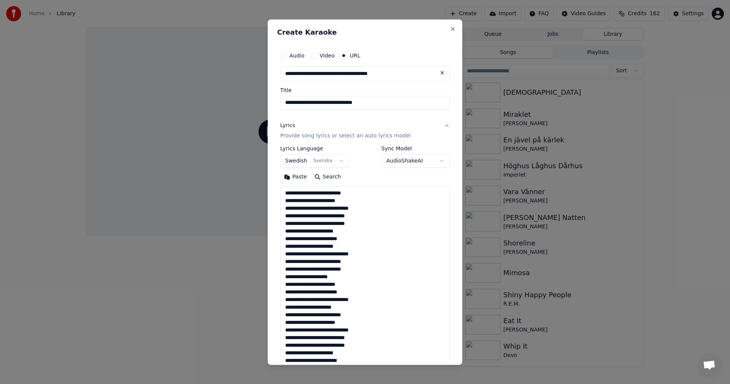
scroll to position [223, 0]
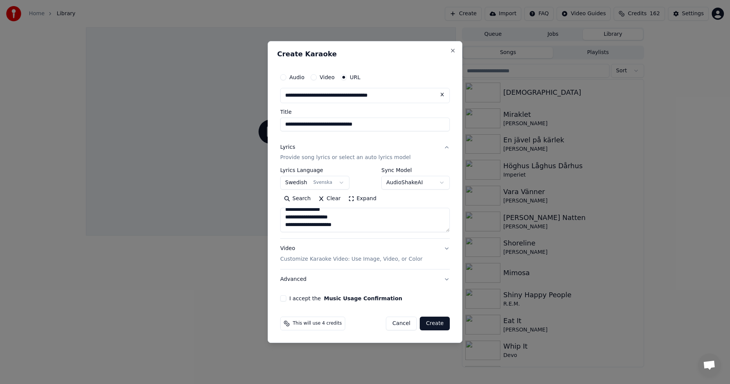
type textarea "**********"
click at [283, 296] on button "I accept the Music Usage Confirmation" at bounding box center [283, 298] width 6 height 6
click at [437, 322] on button "Create" at bounding box center [435, 323] width 30 height 14
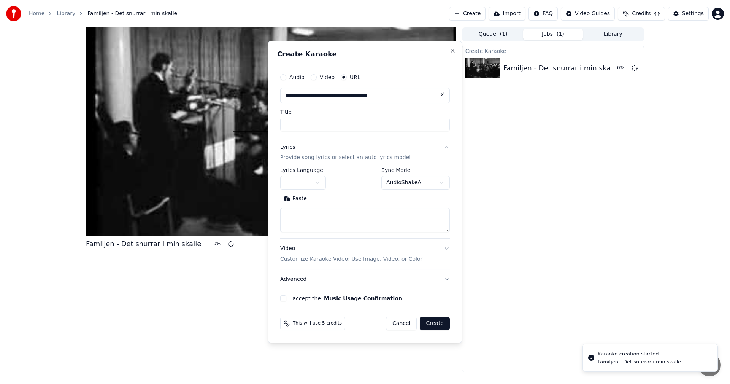
scroll to position [0, 0]
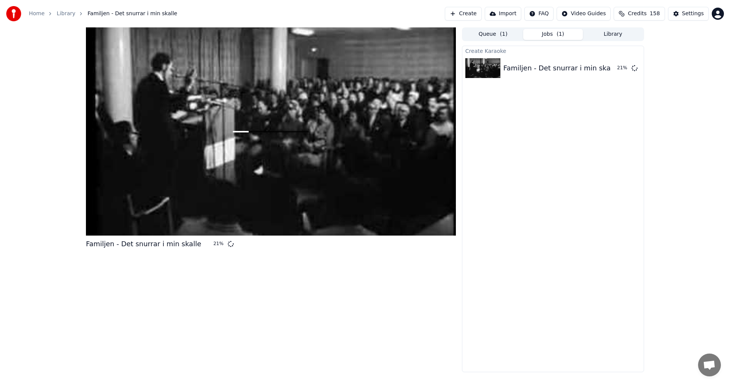
click at [628, 37] on button "Library" at bounding box center [613, 34] width 60 height 11
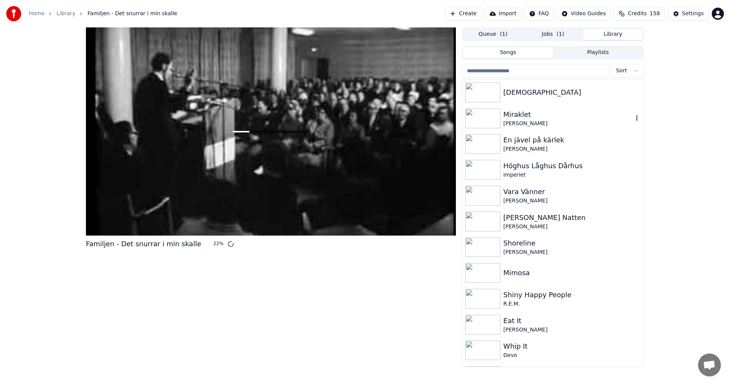
click at [563, 71] on input "search" at bounding box center [535, 71] width 147 height 14
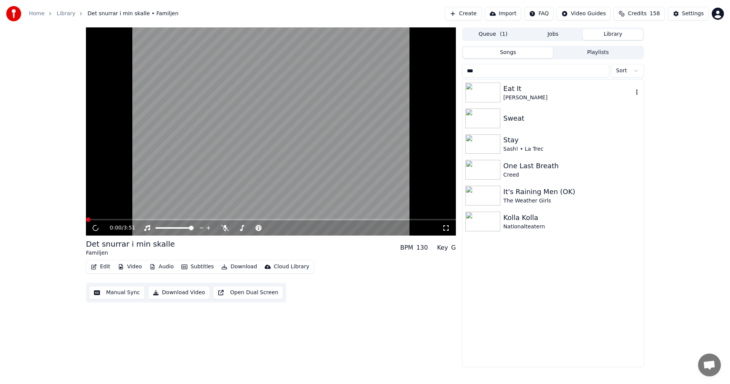
type input "***"
click at [532, 90] on div "Eat It" at bounding box center [568, 88] width 130 height 11
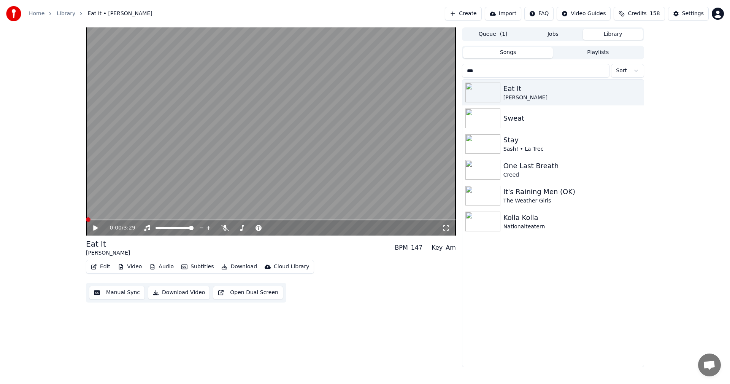
click at [615, 35] on button "Library" at bounding box center [613, 34] width 60 height 11
click at [66, 14] on link "Library" at bounding box center [66, 14] width 19 height 8
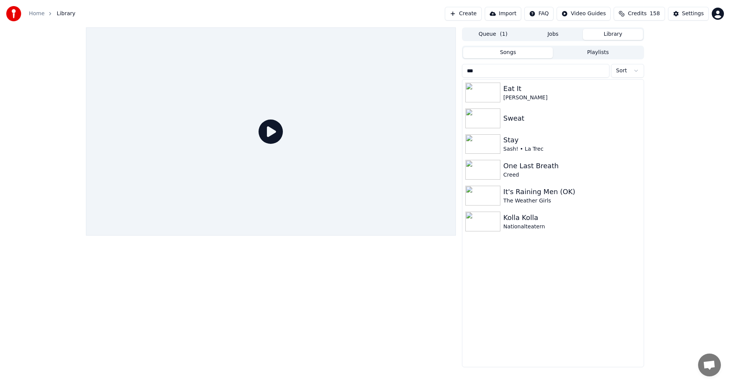
click at [39, 17] on link "Home" at bounding box center [37, 14] width 16 height 8
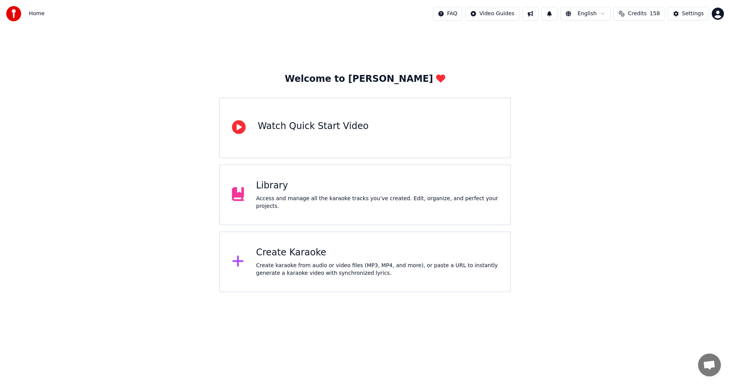
click at [333, 198] on div "Access and manage all the karaoke tracks you’ve created. Edit, organize, and pe…" at bounding box center [377, 202] width 242 height 15
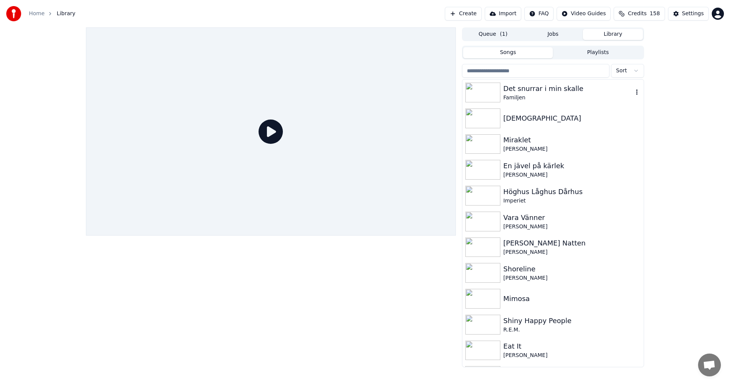
click at [482, 91] on img at bounding box center [482, 92] width 35 height 20
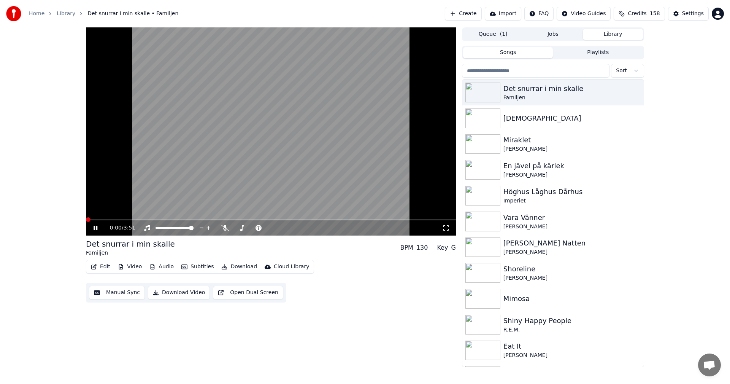
click at [131, 264] on button "Video" at bounding box center [130, 266] width 30 height 11
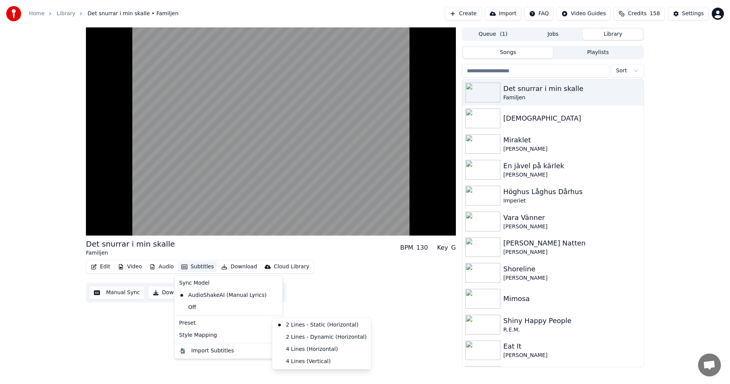
click at [129, 314] on div "Det snurrar i min skalle Familjen BPM 130 Key G Edit Video Audio Subtitles Down…" at bounding box center [271, 196] width 370 height 339
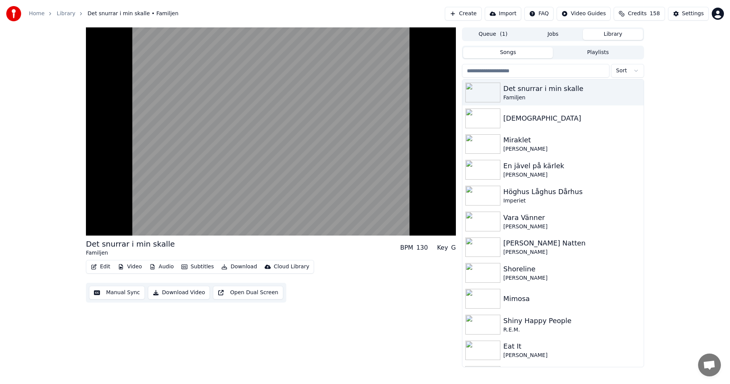
click at [136, 265] on button "Video" at bounding box center [130, 266] width 30 height 11
click at [106, 266] on button "Edit" at bounding box center [100, 266] width 25 height 11
click at [138, 265] on button "Video" at bounding box center [130, 266] width 30 height 11
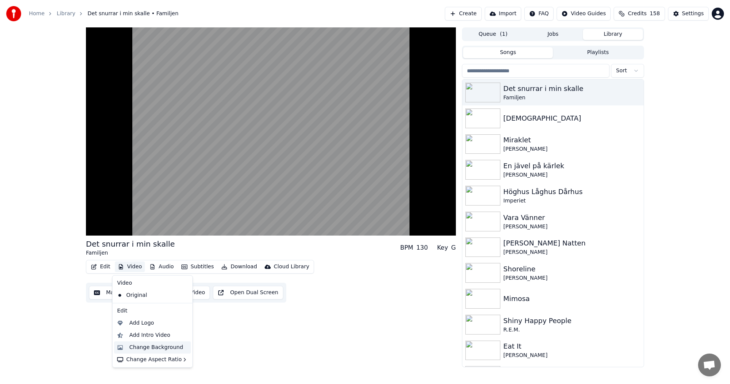
click at [161, 344] on div "Change Background" at bounding box center [156, 347] width 54 height 8
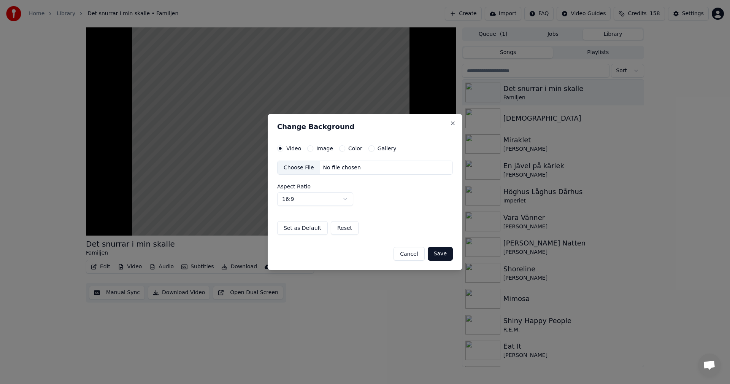
click at [339, 149] on button "Color" at bounding box center [342, 148] width 6 height 6
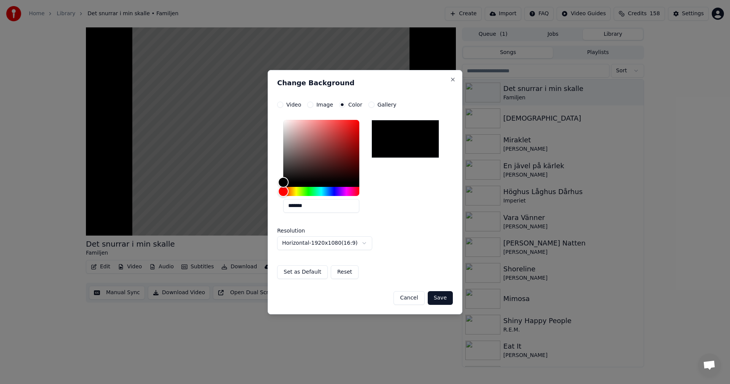
click at [445, 297] on button "Save" at bounding box center [440, 298] width 25 height 14
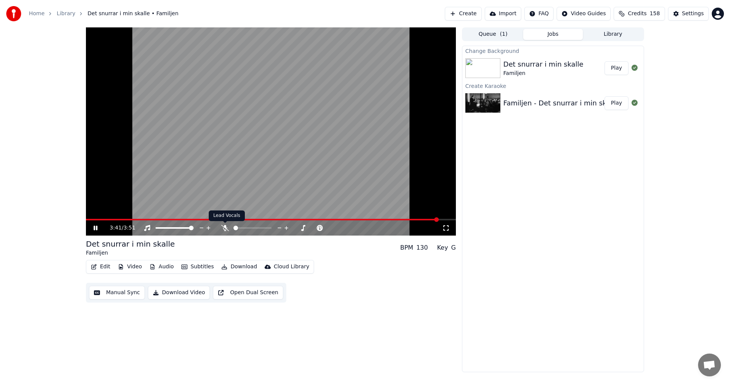
click at [225, 229] on icon at bounding box center [225, 228] width 8 height 6
click at [415, 219] on span at bounding box center [263, 220] width 355 height 2
click at [97, 228] on icon at bounding box center [96, 227] width 4 height 5
click at [98, 262] on button "Edit" at bounding box center [100, 266] width 25 height 11
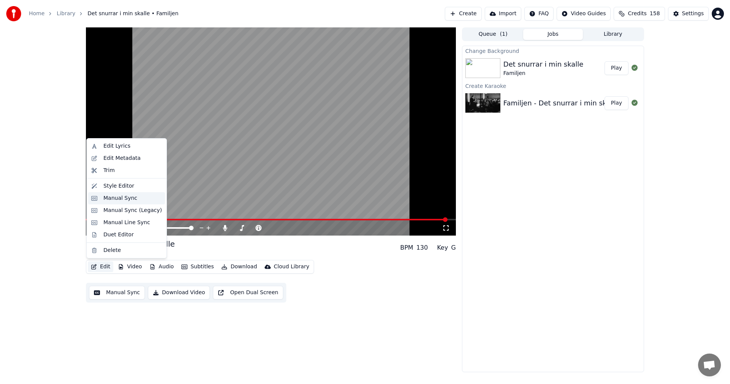
click at [136, 200] on div "Manual Sync" at bounding box center [132, 198] width 59 height 8
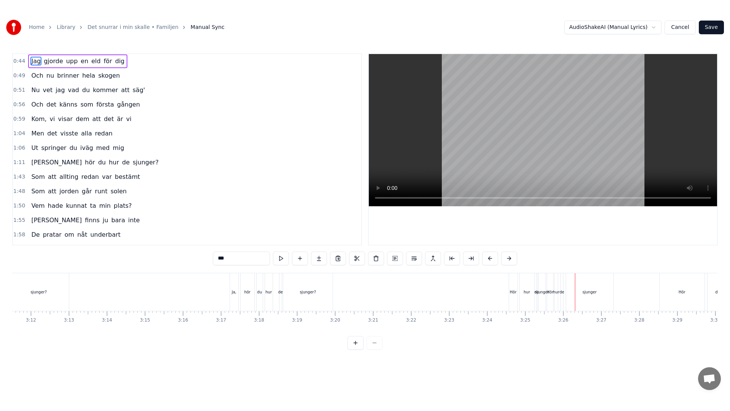
scroll to position [0, 7222]
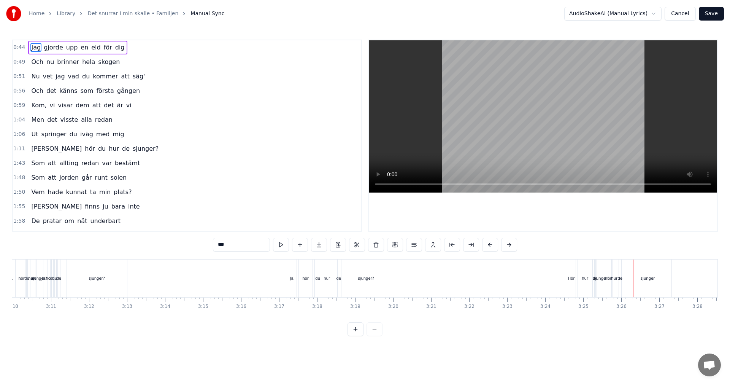
click at [714, 14] on button "Save" at bounding box center [711, 14] width 25 height 14
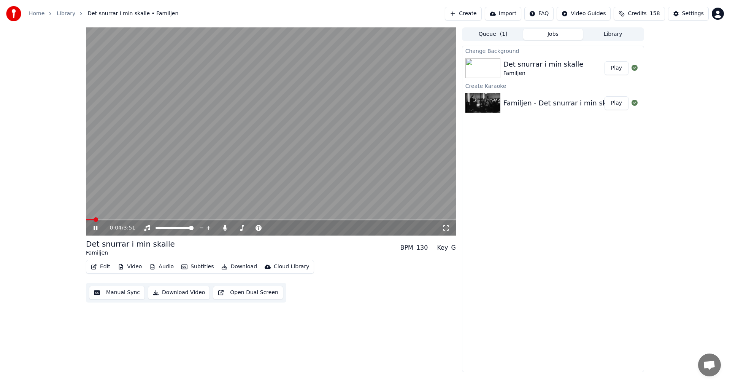
click at [96, 227] on icon at bounding box center [96, 227] width 4 height 5
click at [636, 35] on button "Library" at bounding box center [613, 34] width 60 height 11
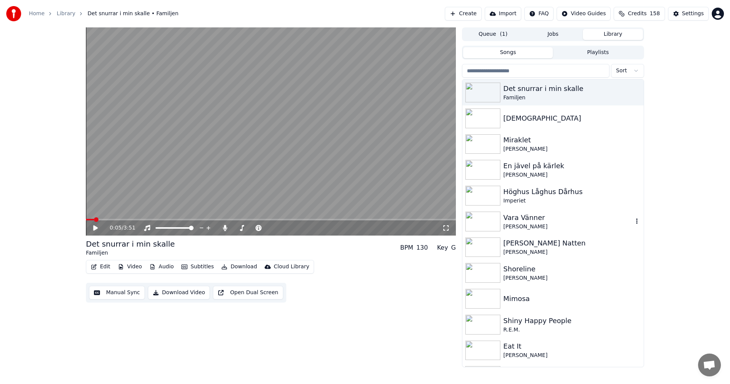
drag, startPoint x: 525, startPoint y: 216, endPoint x: 601, endPoint y: 223, distance: 76.3
click at [525, 216] on div "Vara Vänner" at bounding box center [568, 217] width 130 height 11
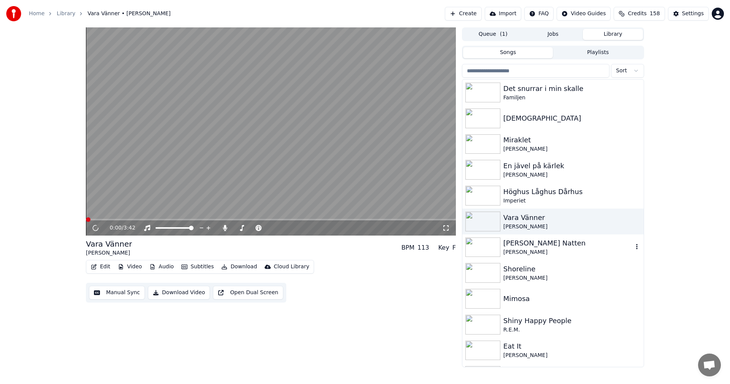
click at [550, 241] on div "Här Kommer Natten" at bounding box center [568, 243] width 130 height 11
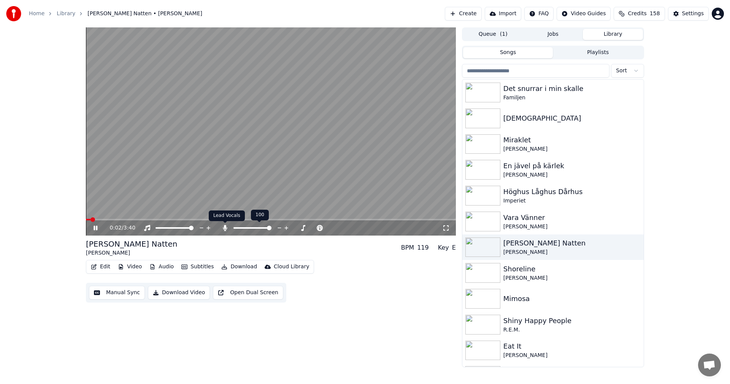
click at [229, 230] on div at bounding box center [259, 228] width 61 height 8
click at [225, 229] on icon at bounding box center [225, 228] width 8 height 6
click at [95, 228] on icon at bounding box center [101, 228] width 18 height 6
click at [654, 13] on span "158" at bounding box center [655, 14] width 10 height 8
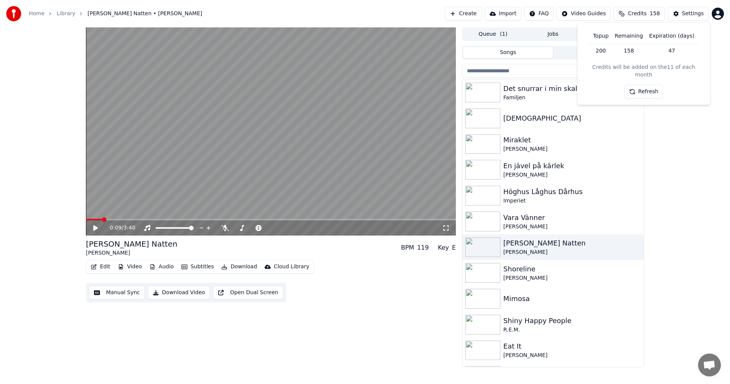
click at [653, 85] on button "Refresh" at bounding box center [643, 92] width 39 height 14
click at [688, 135] on div "0:09 / 3:40 Här Kommer Natten Pugh Rogefeldt BPM 119 Key E Edit Video Audio Sub…" at bounding box center [365, 196] width 730 height 339
click at [536, 118] on div "[DEMOGRAPHIC_DATA]" at bounding box center [568, 118] width 130 height 11
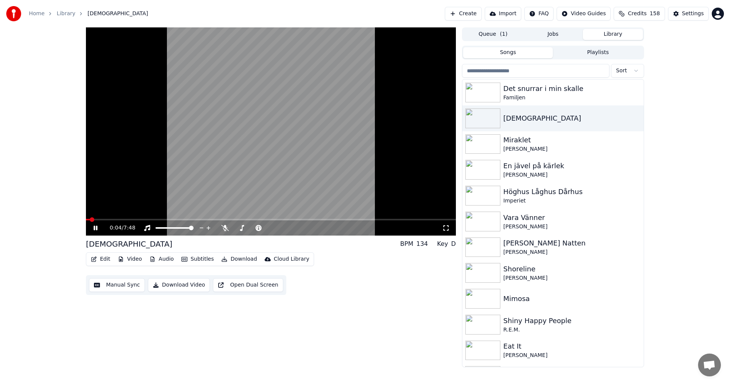
click at [448, 228] on icon at bounding box center [446, 228] width 8 height 6
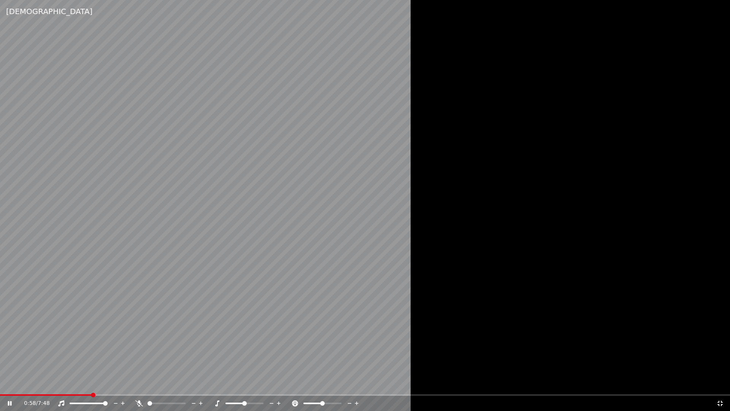
click at [352, 249] on video at bounding box center [365, 205] width 730 height 411
click at [599, 315] on div at bounding box center [365, 205] width 730 height 411
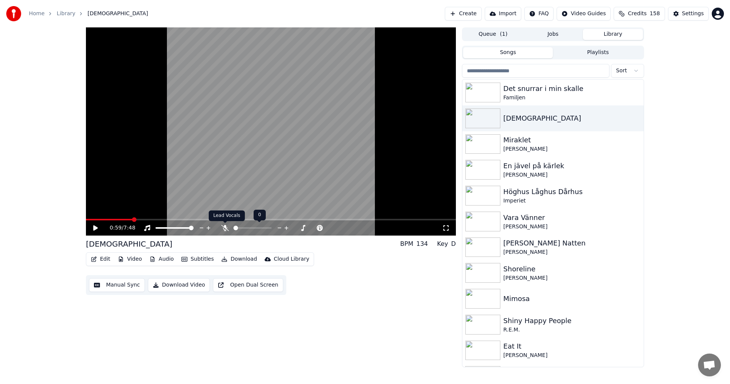
click at [226, 228] on icon at bounding box center [225, 228] width 8 height 6
click at [95, 225] on icon at bounding box center [101, 228] width 18 height 6
click at [447, 230] on icon at bounding box center [445, 227] width 5 height 5
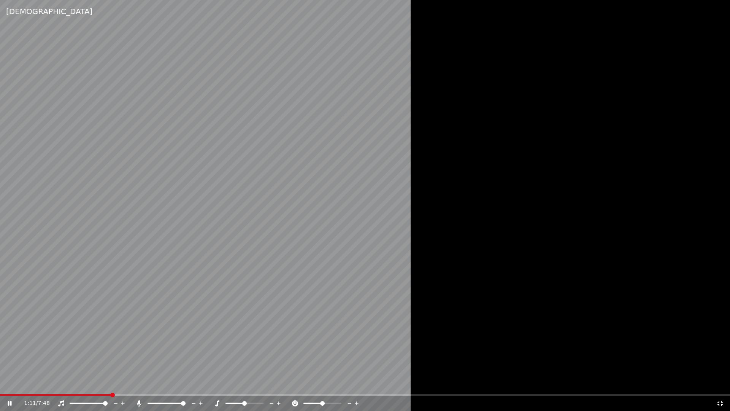
click at [721, 383] on div "1:11 / 7:48" at bounding box center [365, 403] width 724 height 8
click at [721, 383] on icon at bounding box center [720, 403] width 8 height 6
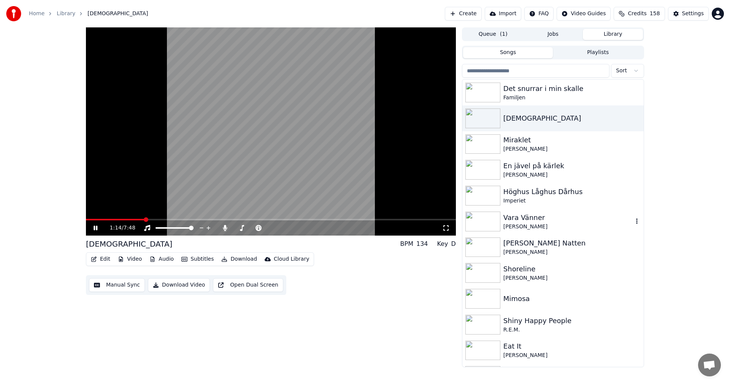
drag, startPoint x: 525, startPoint y: 216, endPoint x: 526, endPoint y: 222, distance: 5.9
click at [524, 216] on div "Vara Vänner" at bounding box center [568, 217] width 130 height 11
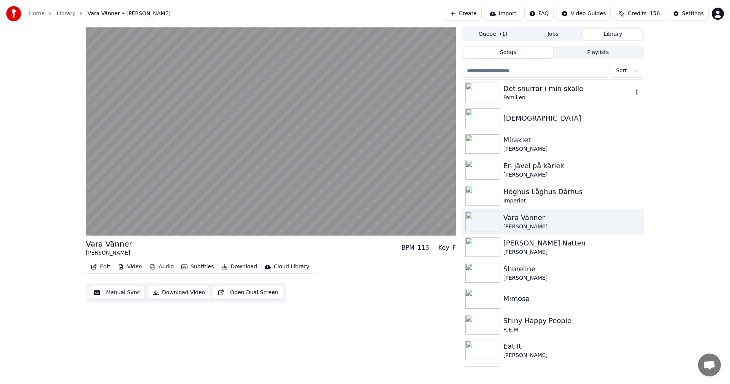
click at [516, 88] on div "Det snurrar i min skalle" at bounding box center [568, 88] width 130 height 11
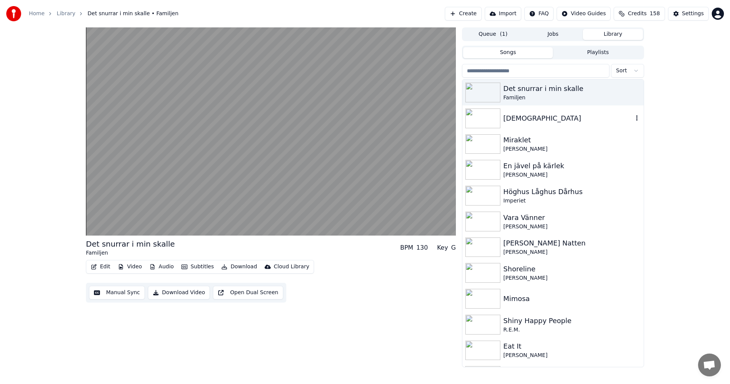
click at [535, 125] on div "[DEMOGRAPHIC_DATA]" at bounding box center [552, 118] width 181 height 26
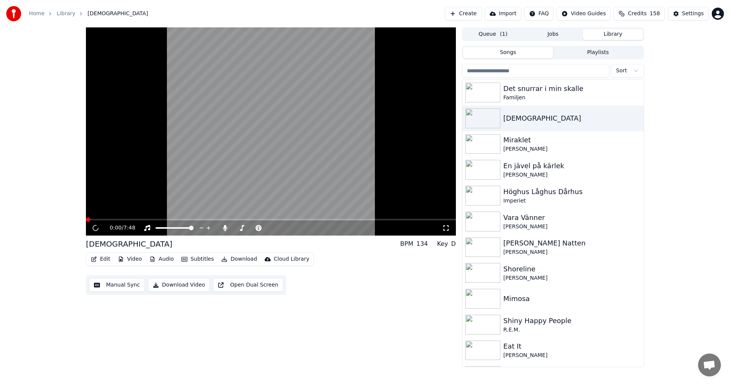
click at [449, 230] on icon at bounding box center [446, 228] width 8 height 6
